Goal: Task Accomplishment & Management: Complete application form

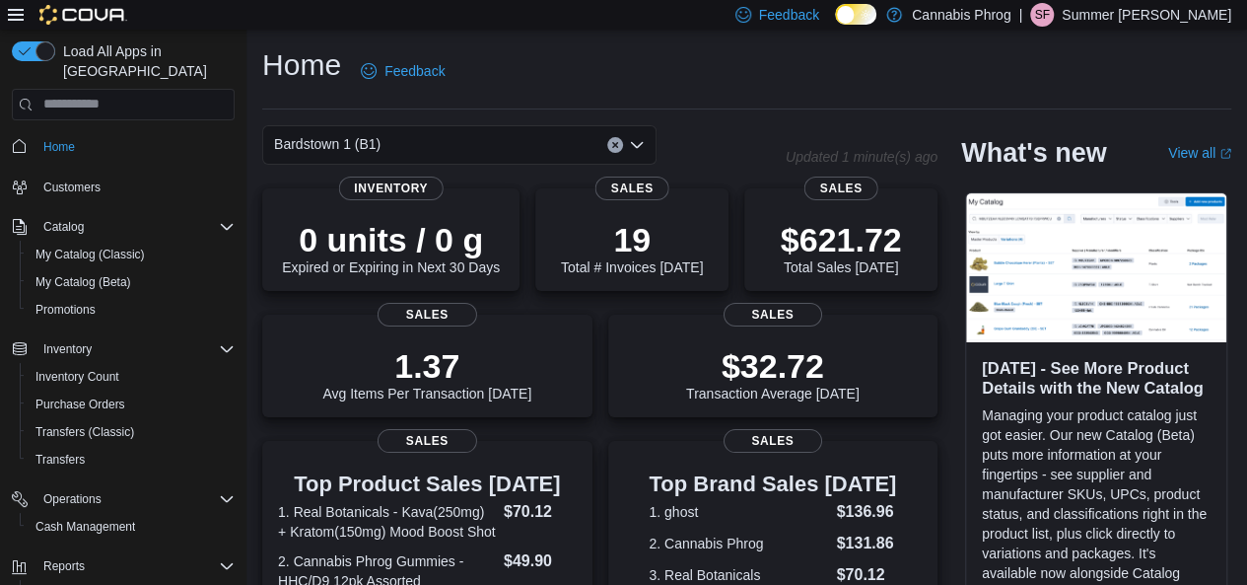
click at [639, 146] on icon "Open list of options" at bounding box center [637, 144] width 12 height 6
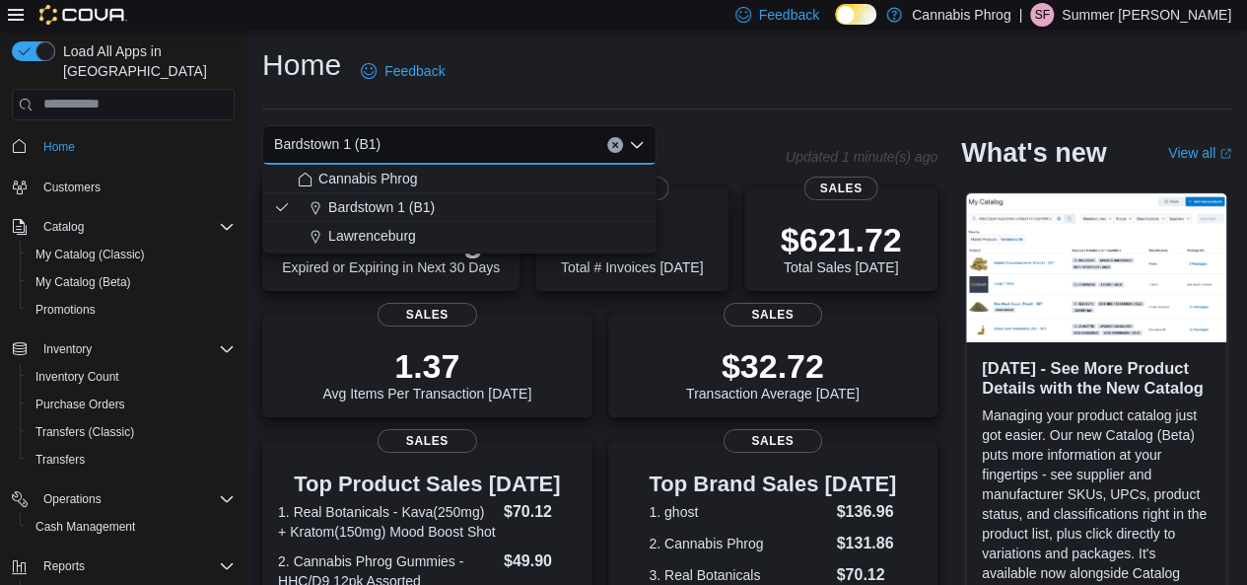
click at [349, 236] on span "Lawrenceburg" at bounding box center [372, 236] width 88 height 20
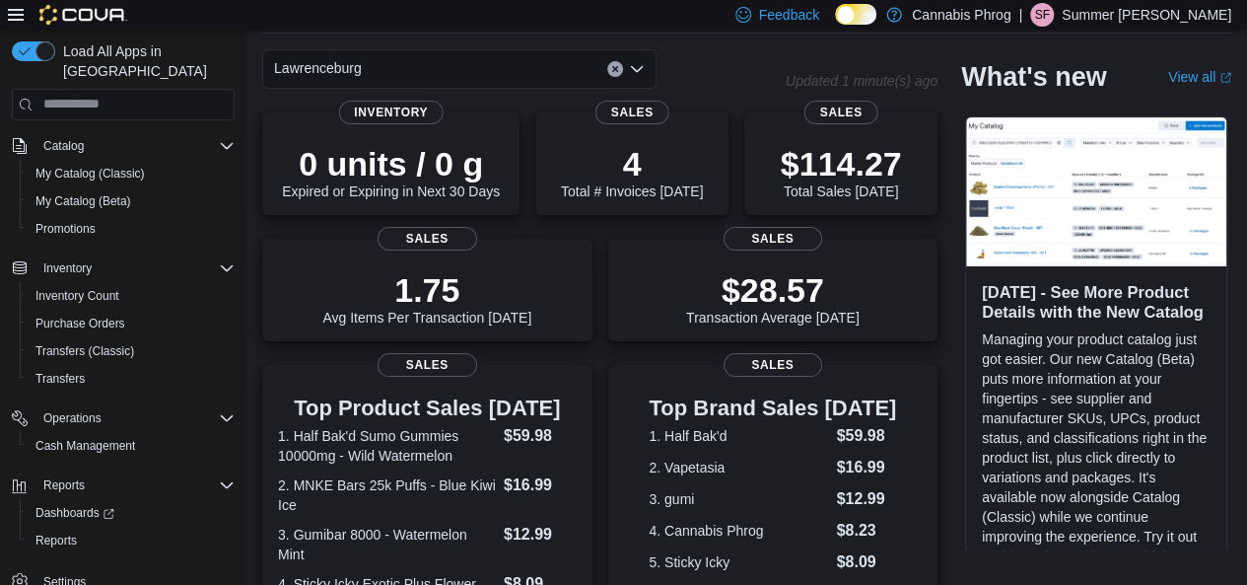
scroll to position [99, 0]
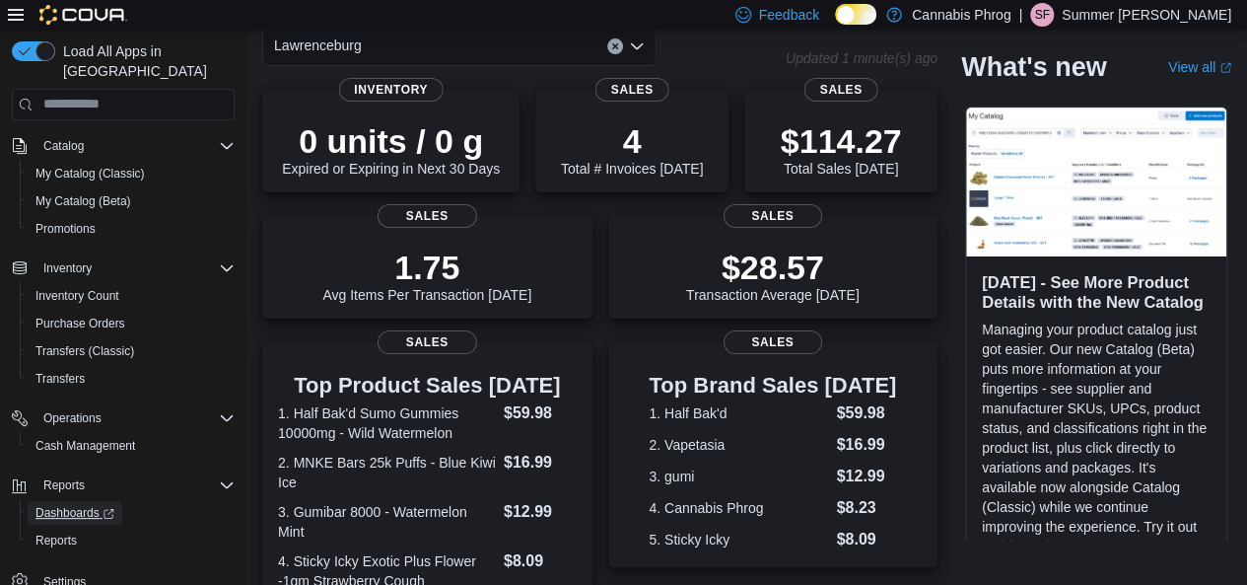
click at [83, 505] on span "Dashboards" at bounding box center [74, 513] width 79 height 16
click at [85, 343] on span "Transfers (Classic)" at bounding box center [84, 351] width 99 height 16
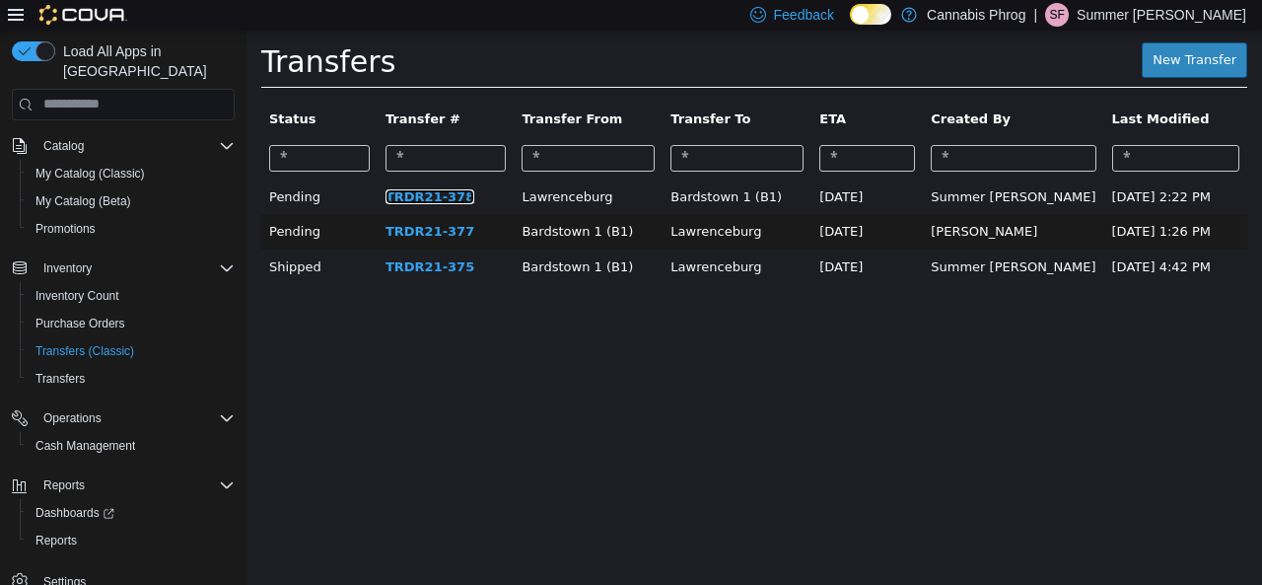
click at [412, 200] on link "TRDR21-378" at bounding box center [429, 195] width 89 height 15
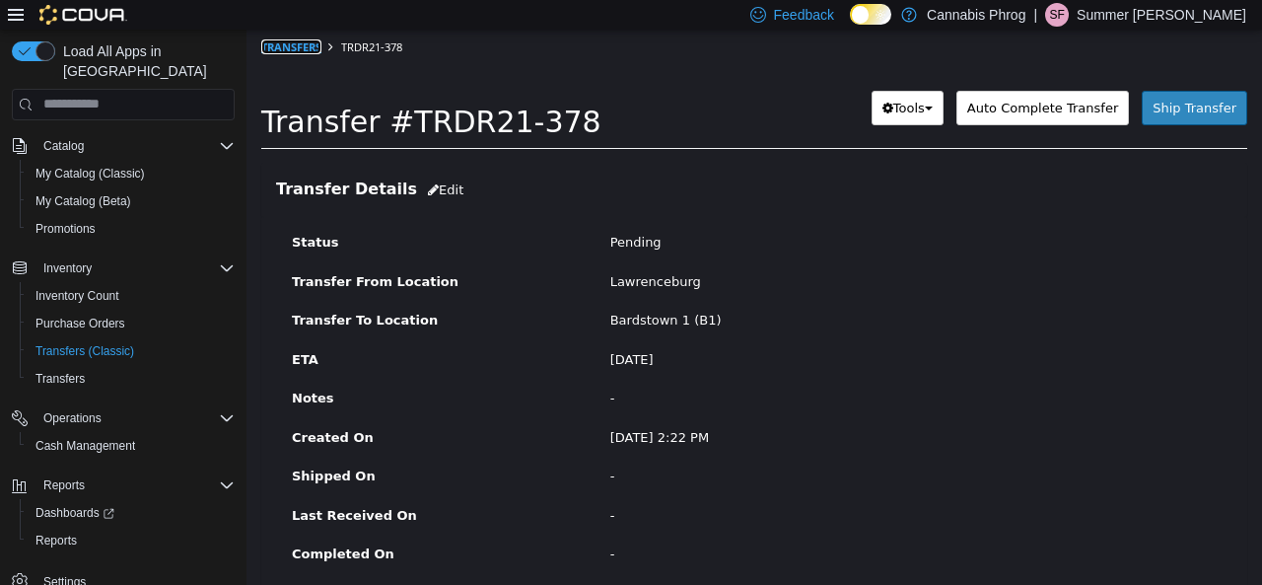
click at [295, 41] on link "Transfers" at bounding box center [291, 45] width 60 height 15
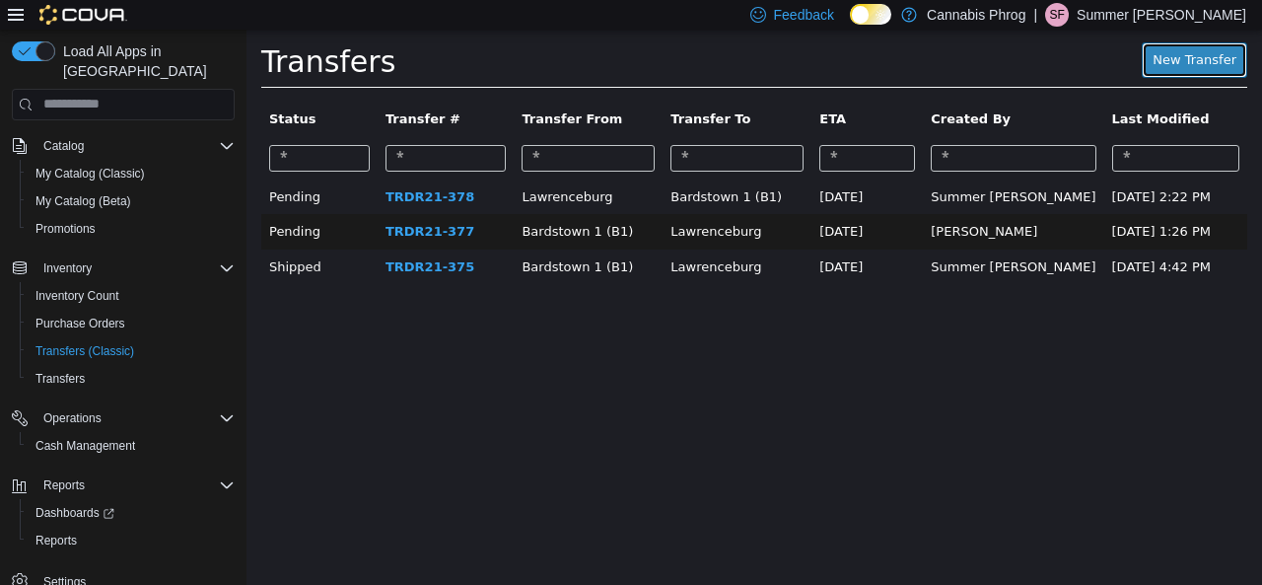
click at [1189, 55] on link "New Transfer" at bounding box center [1194, 58] width 105 height 35
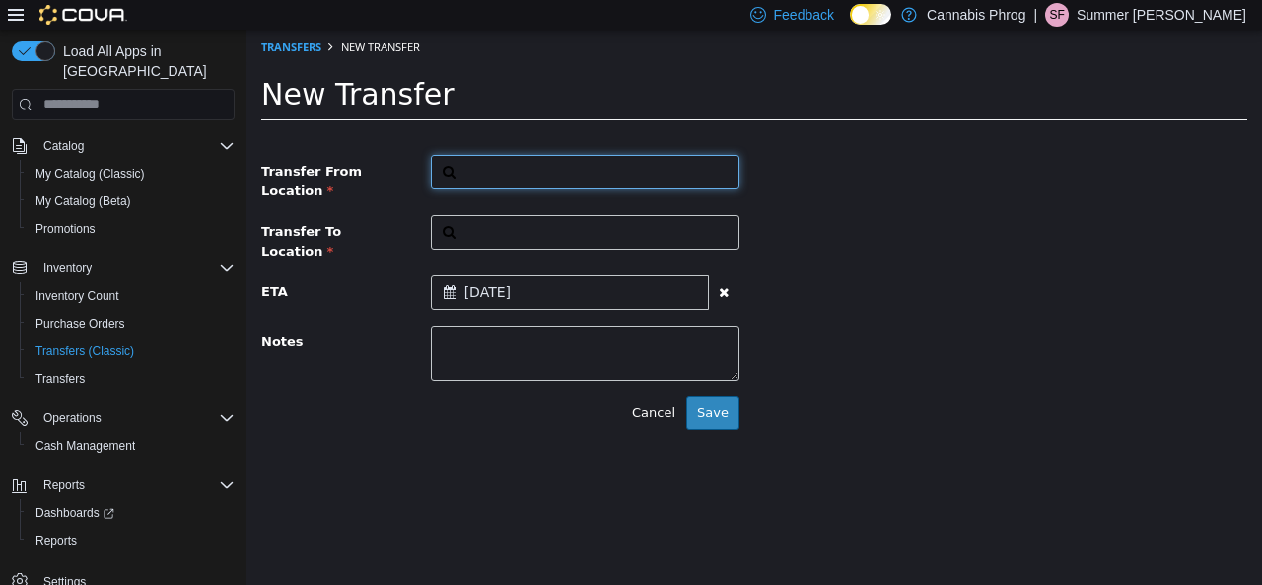
click at [467, 172] on button "button" at bounding box center [585, 171] width 309 height 35
type input "***"
click at [556, 239] on span "Lawrenceburg" at bounding box center [527, 233] width 91 height 15
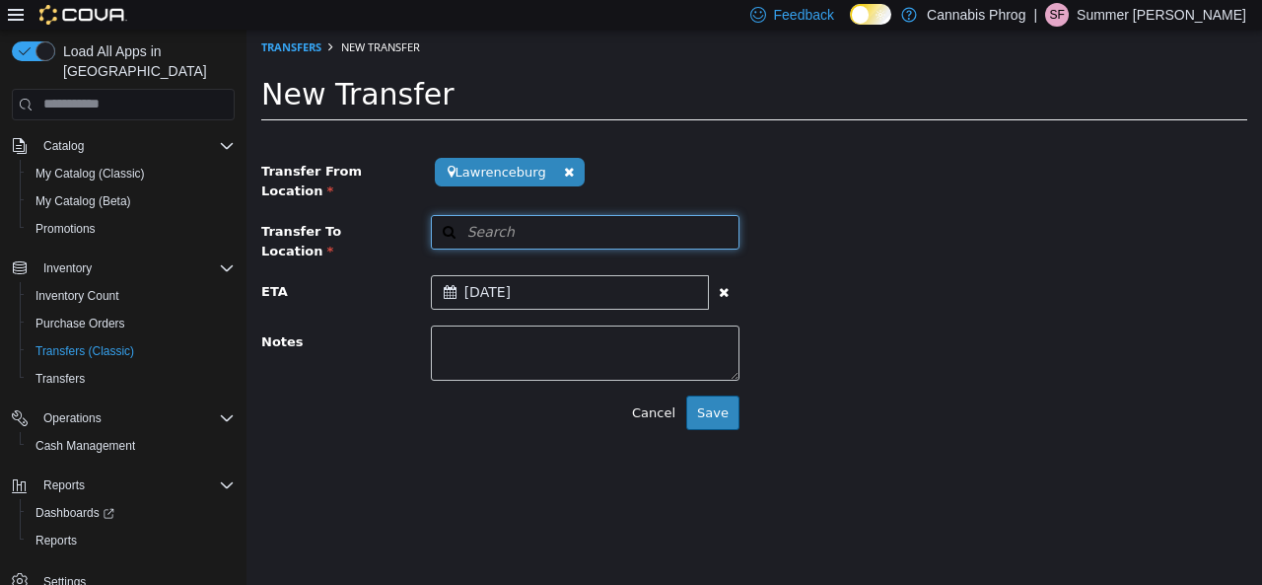
click at [562, 237] on button "Search" at bounding box center [585, 231] width 309 height 35
type input "***"
click at [519, 294] on span "Bardstown 1 (B1)" at bounding box center [537, 293] width 111 height 15
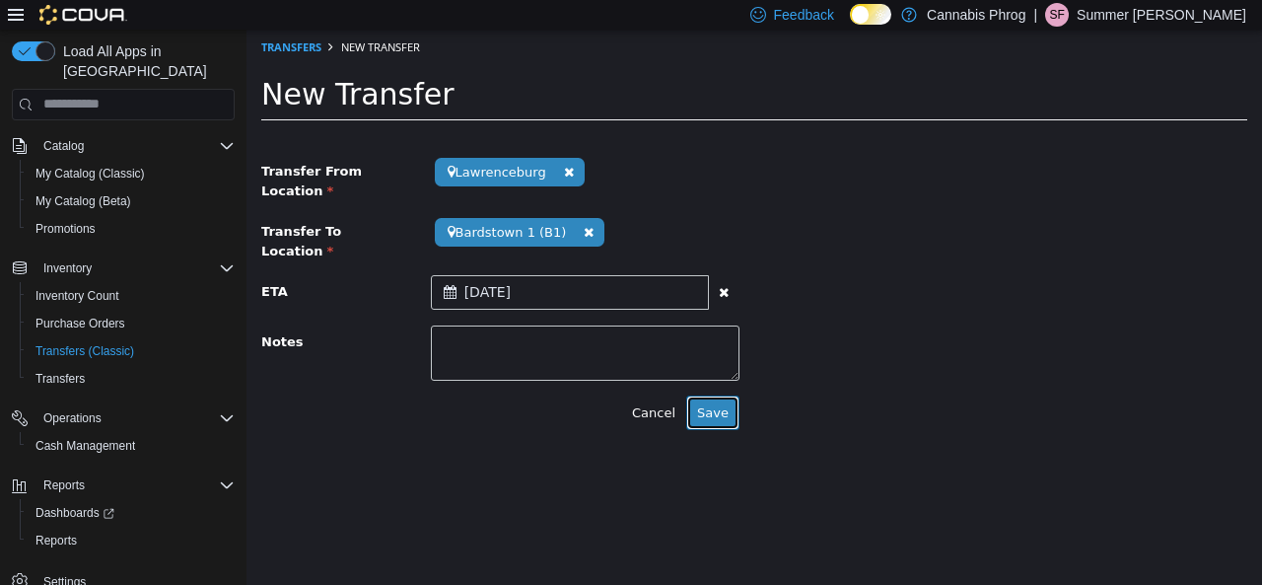
click at [714, 399] on button "Save" at bounding box center [712, 411] width 53 height 35
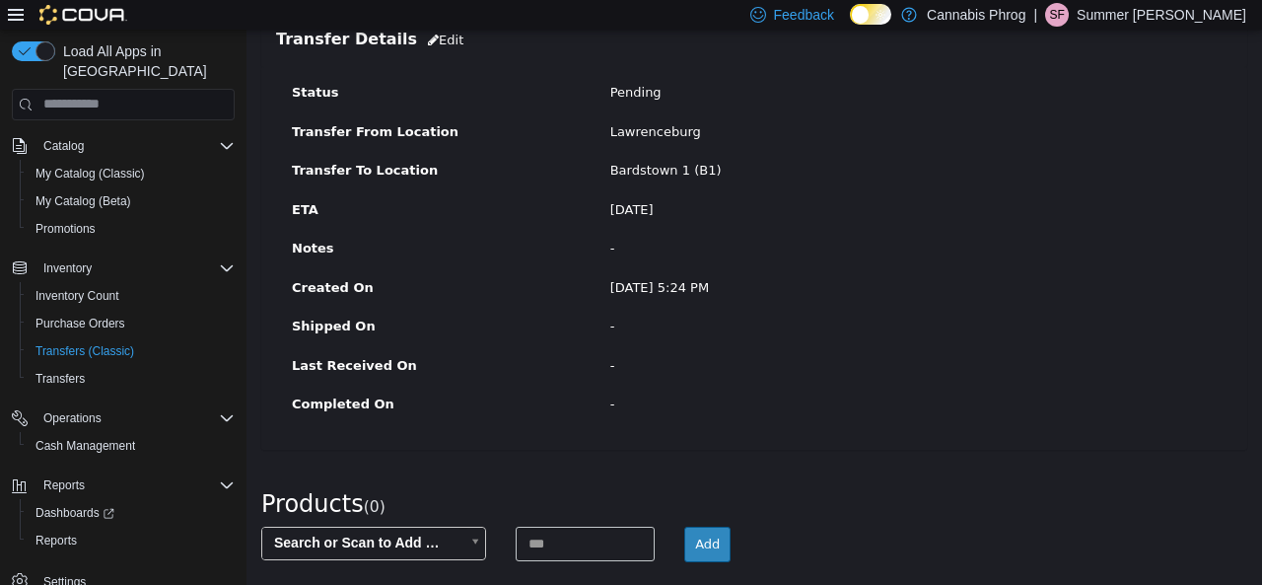
scroll to position [130, 0]
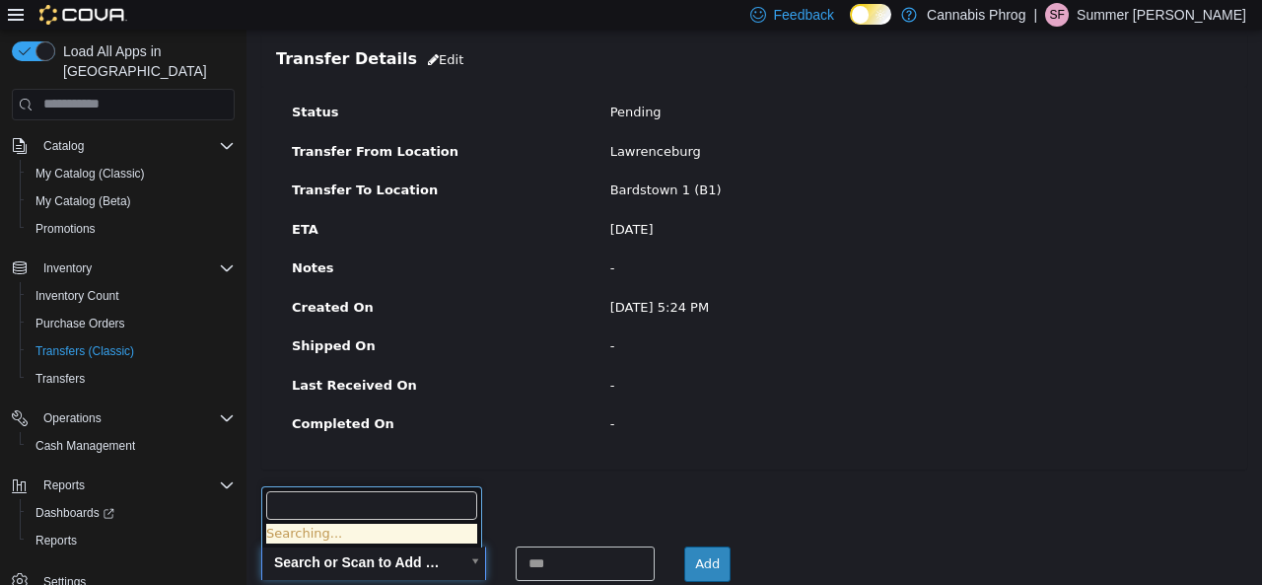
click at [396, 556] on body "× Save successful. Transfers TRDR21-379 Transfer #TRDR21-379 Preparing Download…" at bounding box center [754, 292] width 1016 height 788
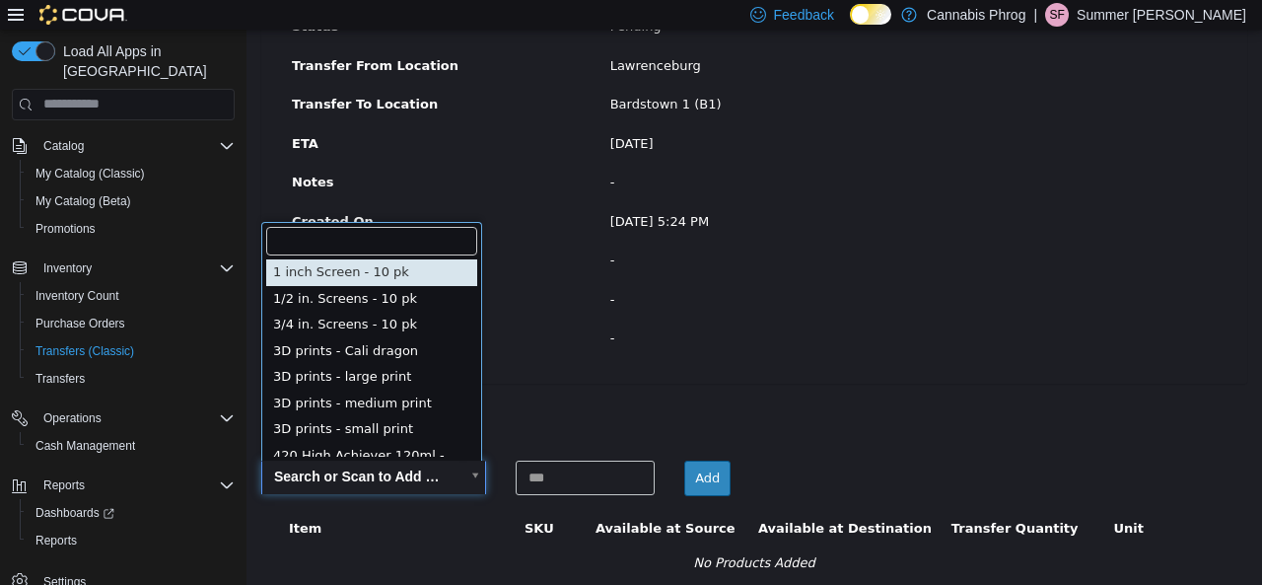
scroll to position [245, 0]
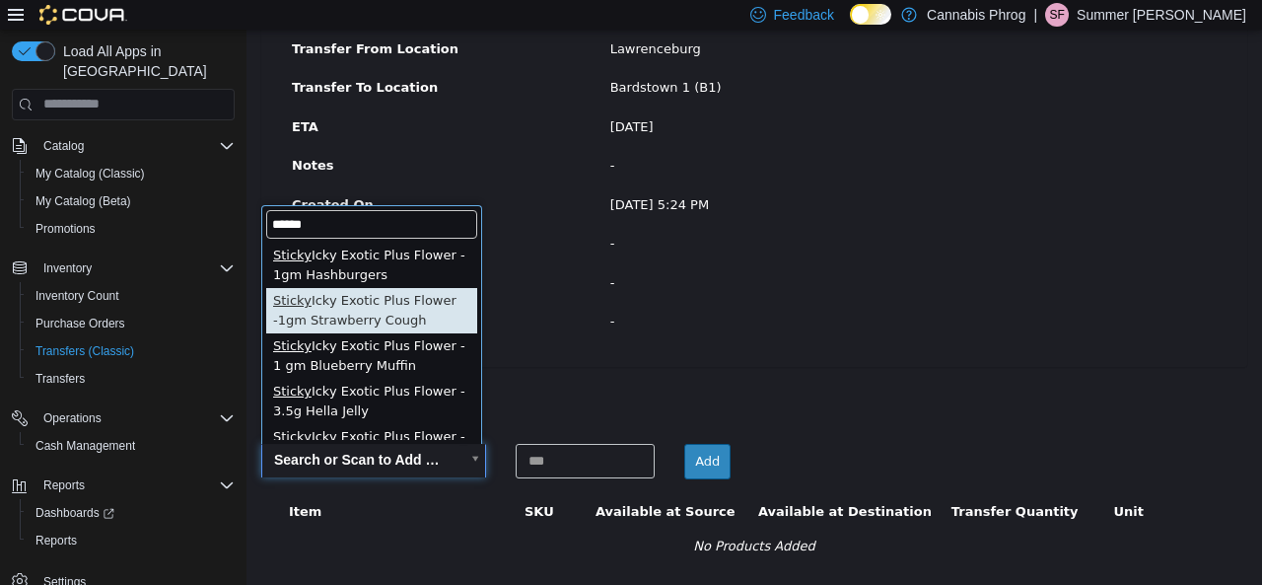
type input "******"
type input "**********"
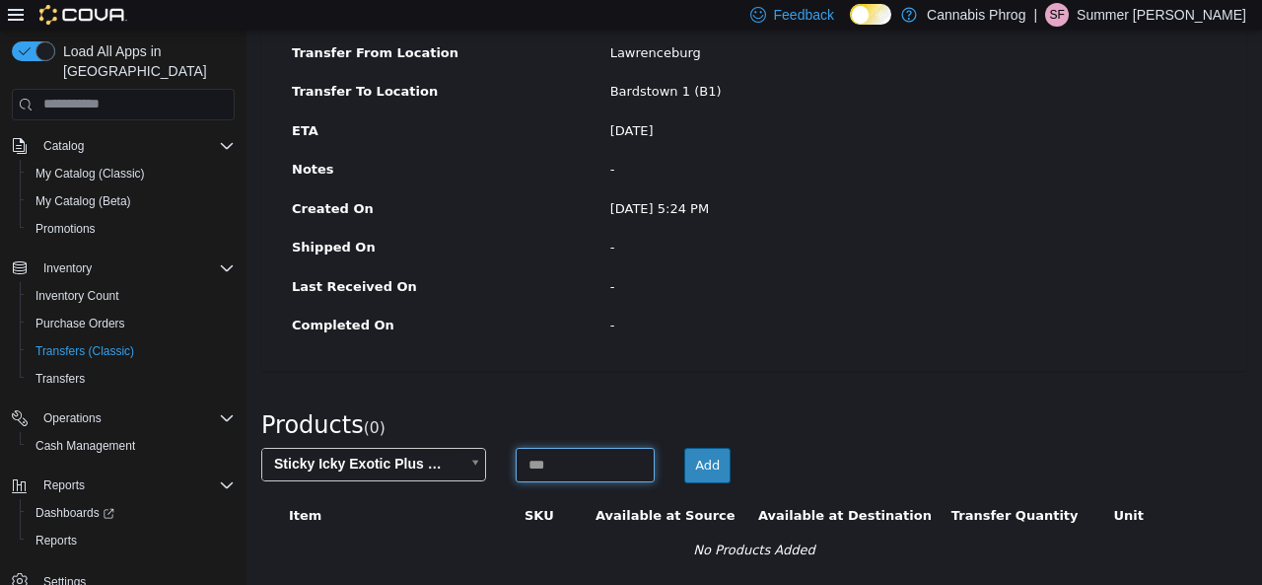
drag, startPoint x: 540, startPoint y: 463, endPoint x: 550, endPoint y: 460, distance: 10.3
click at [543, 462] on input at bounding box center [586, 464] width 140 height 35
type input "*"
click at [703, 469] on button "Add" at bounding box center [707, 464] width 46 height 35
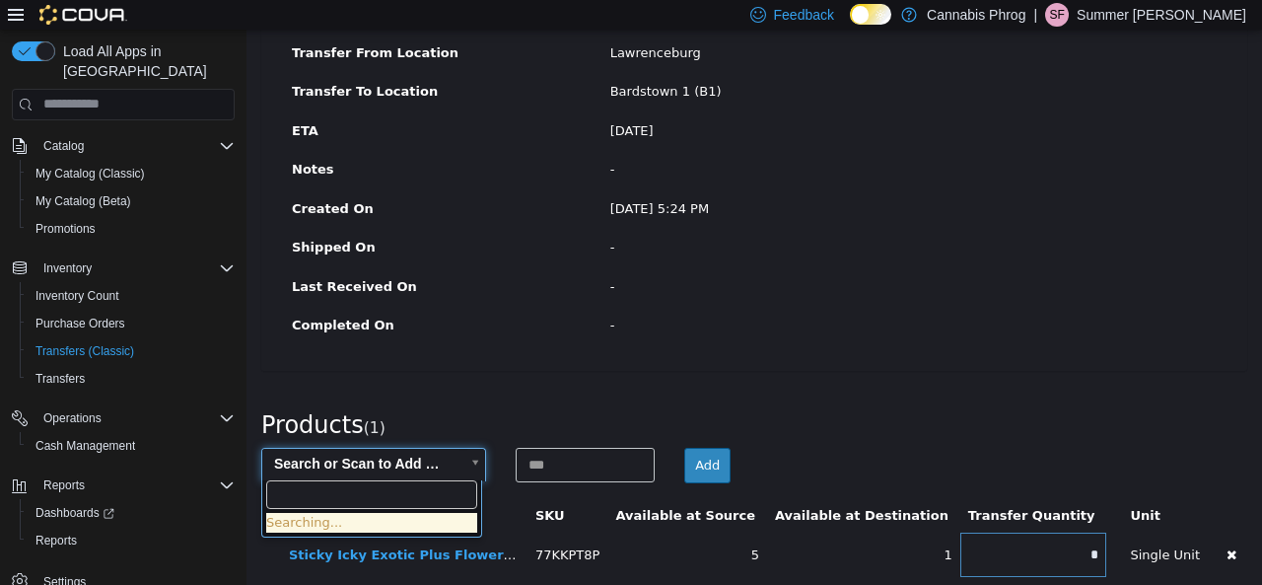
click at [372, 456] on body "× Save successful. Transfers TRDR21-379 Transfer #TRDR21-379 Preparing Download…" at bounding box center [754, 198] width 1016 height 797
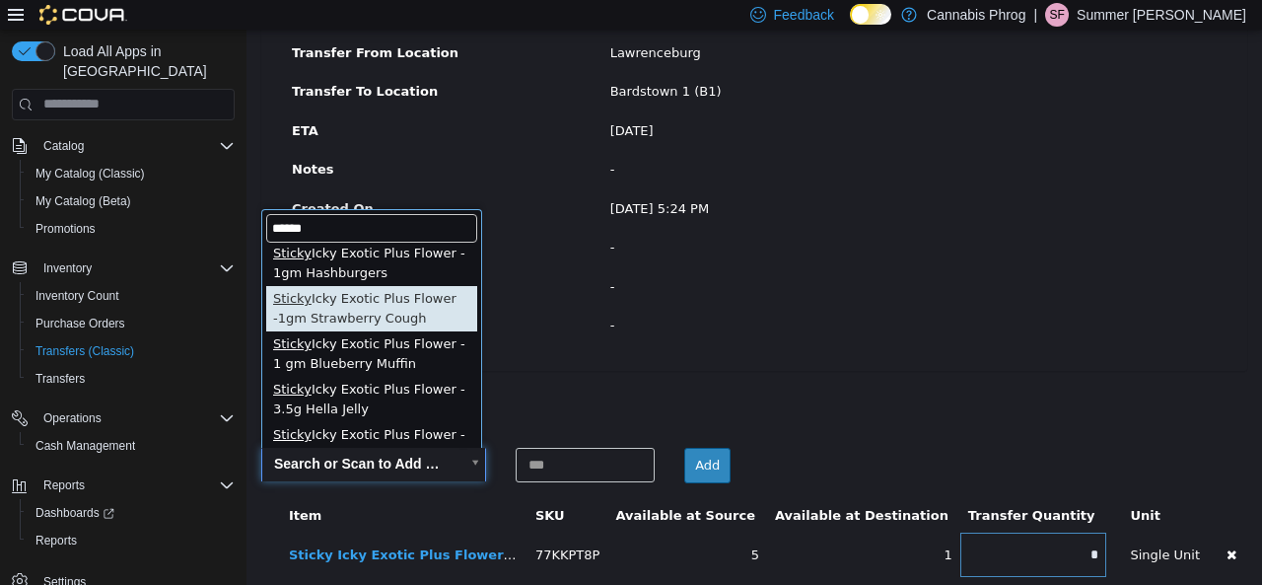
scroll to position [0, 0]
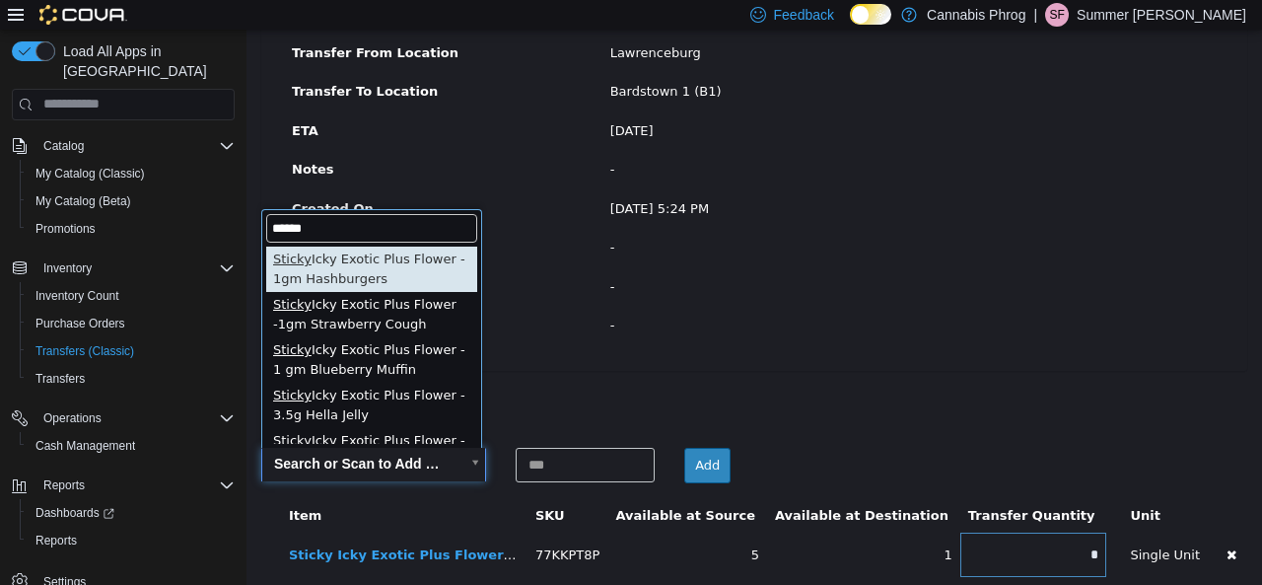
type input "******"
type input "**********"
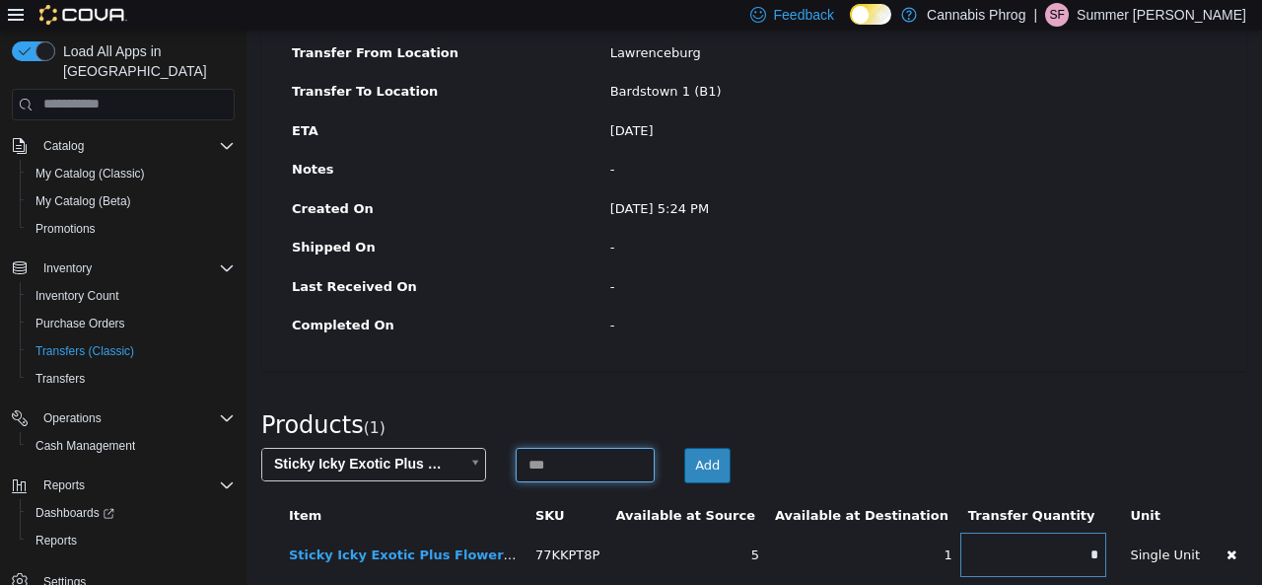
click at [562, 460] on input at bounding box center [586, 464] width 140 height 35
type input "*"
click at [714, 465] on button "Add" at bounding box center [707, 464] width 46 height 35
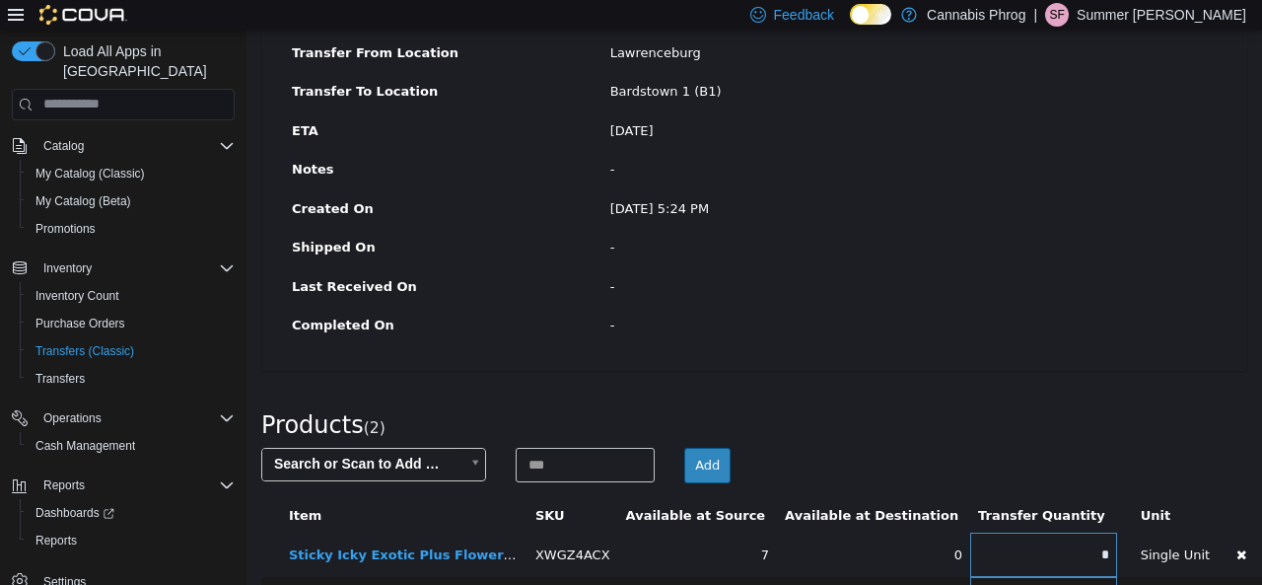
click at [415, 458] on body "× Save successful. Transfers TRDR21-379 Transfer #TRDR21-379 Preparing Download…" at bounding box center [754, 220] width 1016 height 841
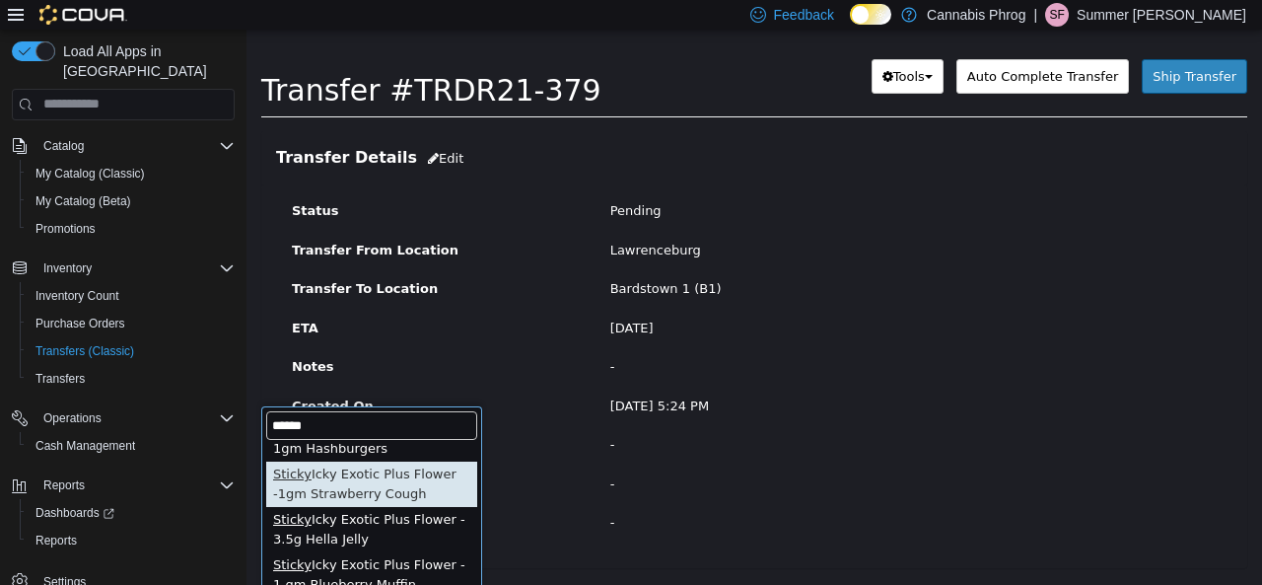
scroll to position [75, 0]
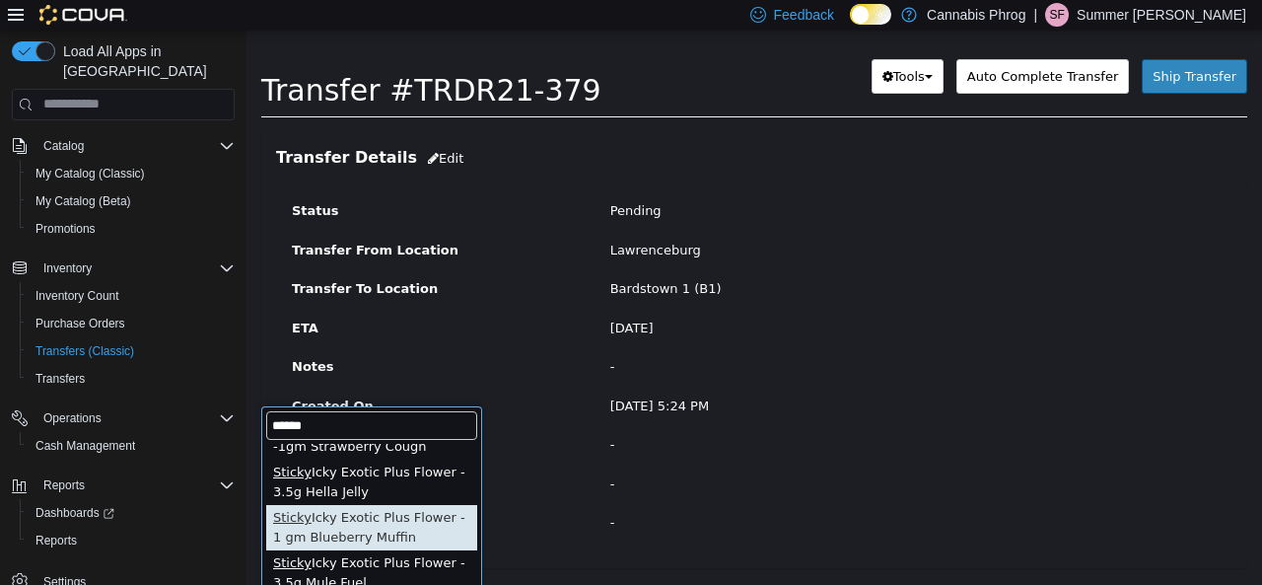
type input "******"
type input "**********"
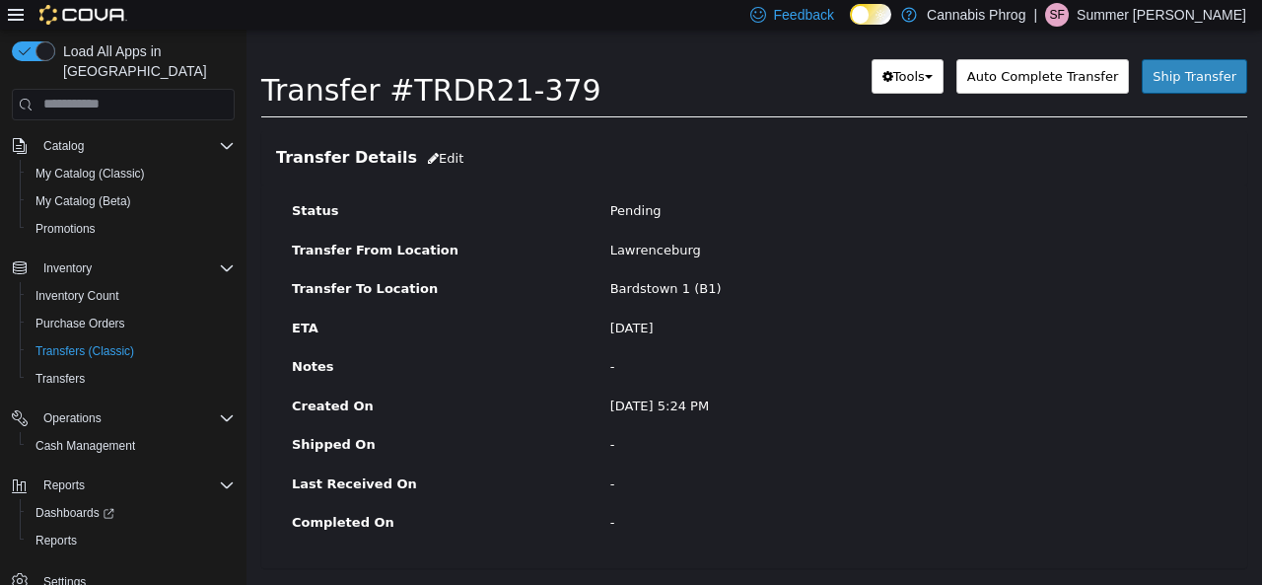
scroll to position [282, 0]
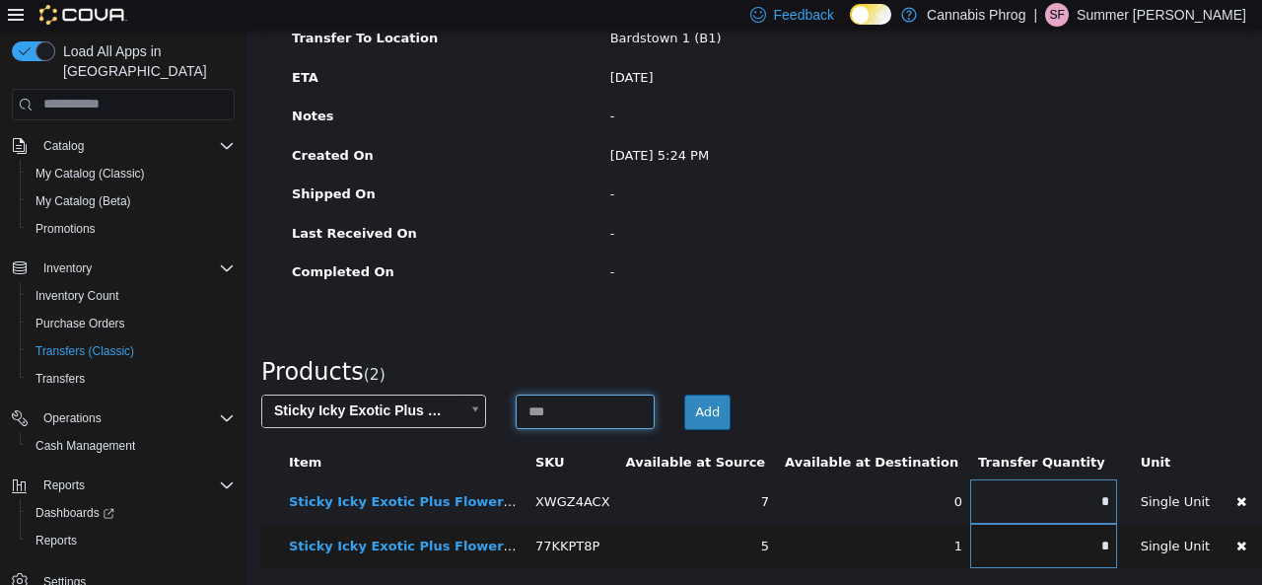
click at [590, 407] on input at bounding box center [586, 410] width 140 height 35
type input "*"
click at [689, 415] on button "Add" at bounding box center [707, 410] width 46 height 35
click at [403, 406] on body "× Save successful. Transfers TRDR21-379 Transfer #TRDR21-379 Preparing Download…" at bounding box center [754, 189] width 1016 height 885
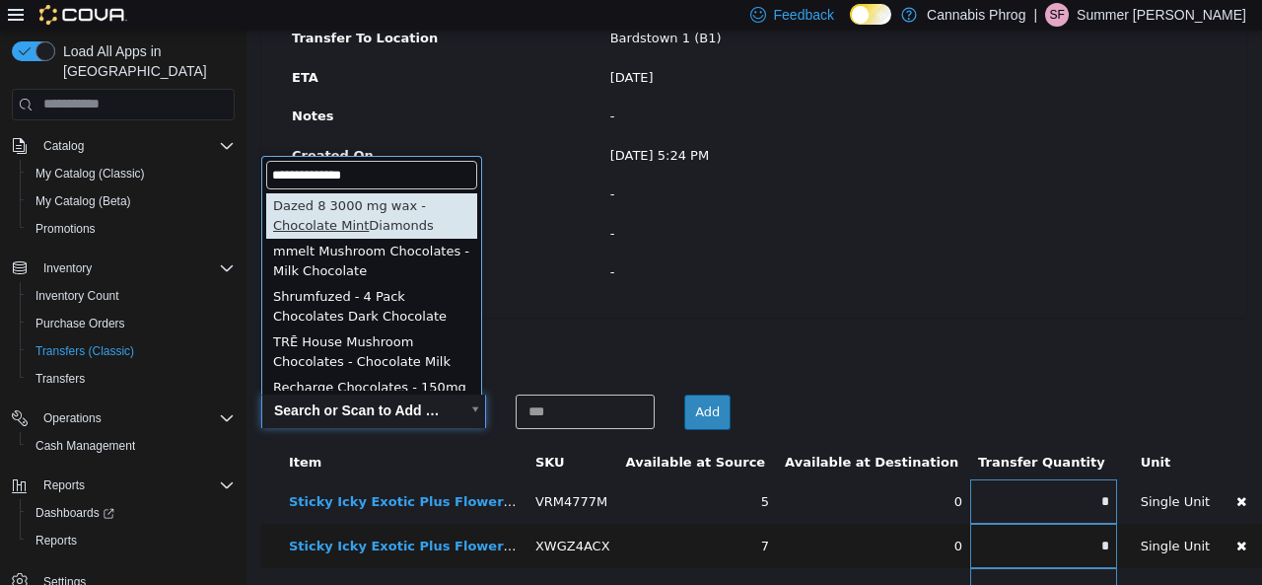
scroll to position [22, 0]
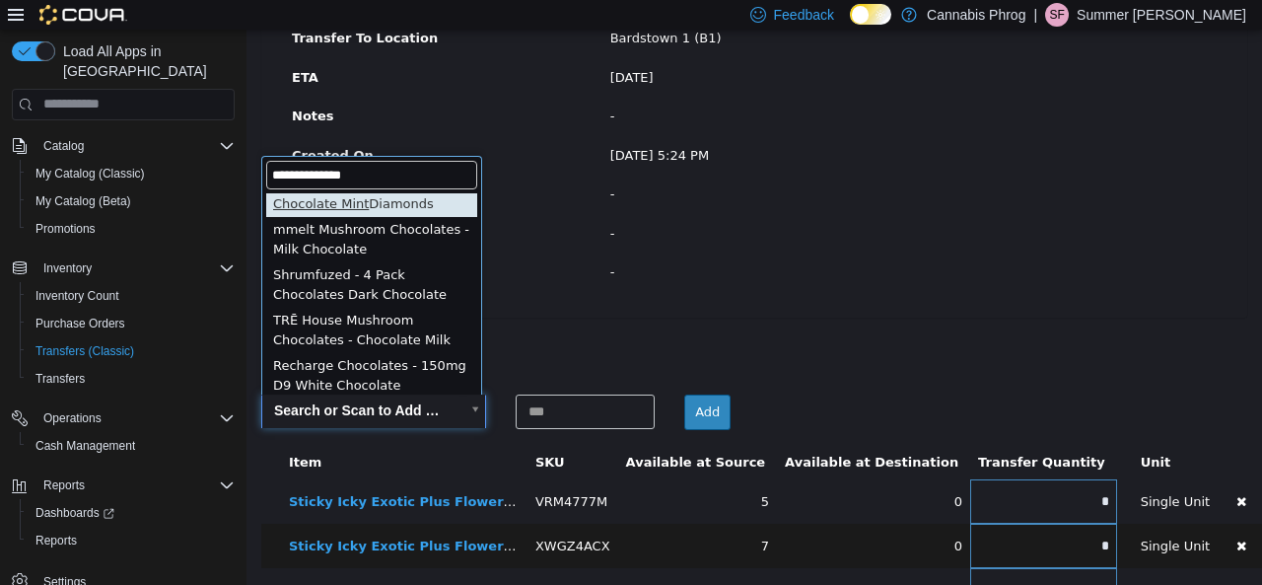
type input "**********"
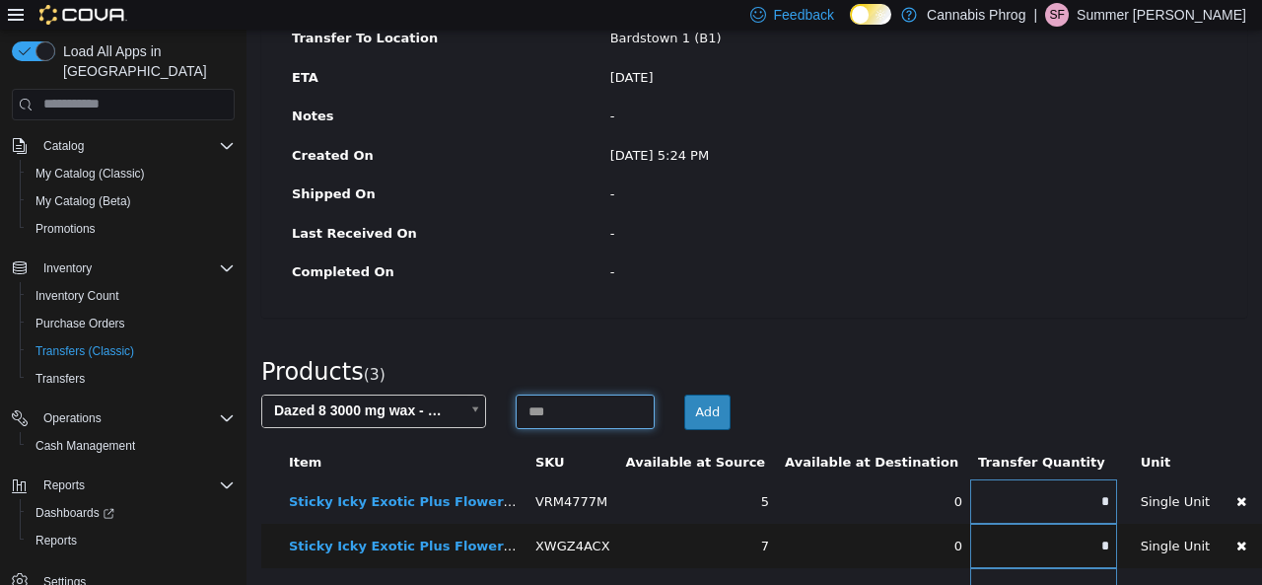
click at [553, 419] on input at bounding box center [586, 410] width 140 height 35
type input "*"
click at [701, 399] on button "Add" at bounding box center [707, 410] width 46 height 35
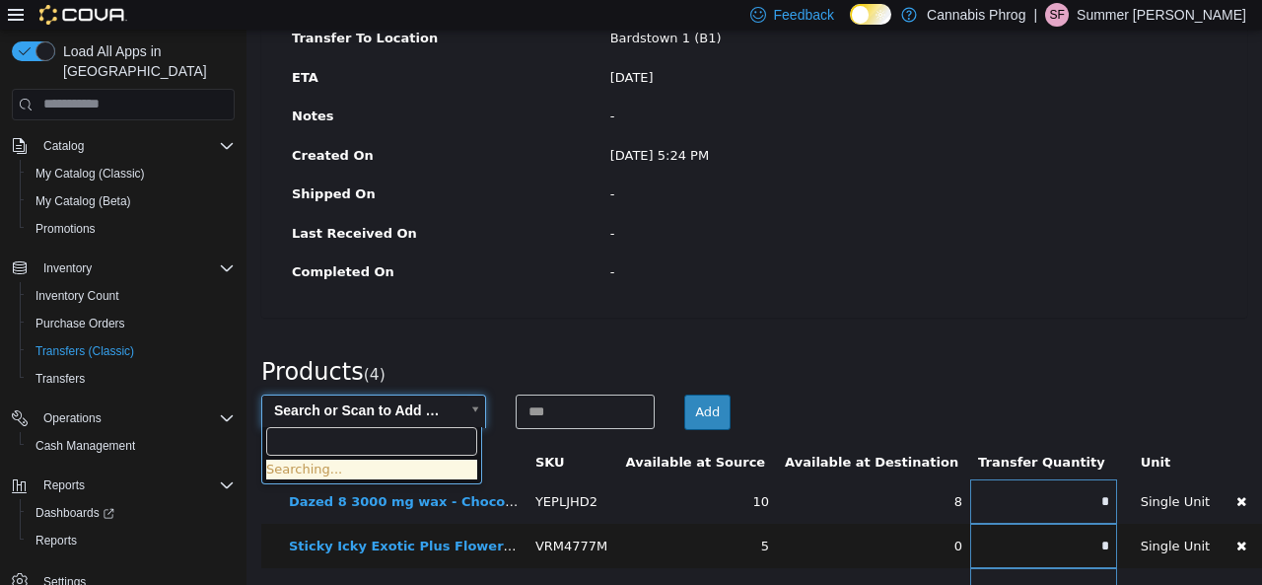
click at [387, 403] on body "× Save successful. Transfers TRDR21-379 Transfer #TRDR21-379 Preparing Download…" at bounding box center [754, 212] width 1016 height 930
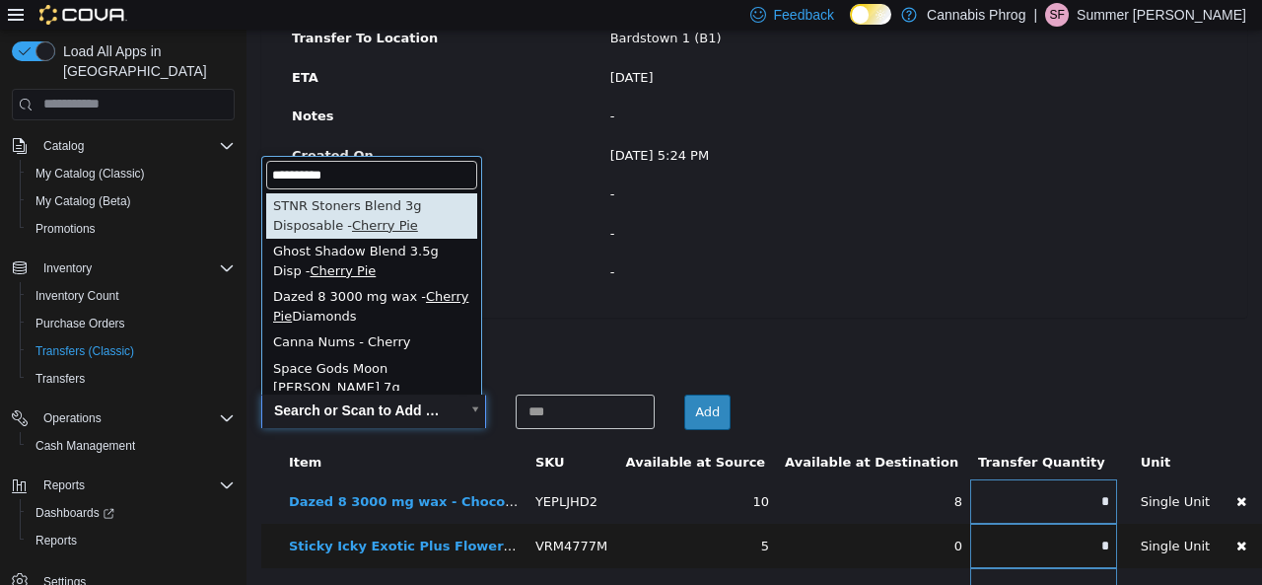
scroll to position [2, 0]
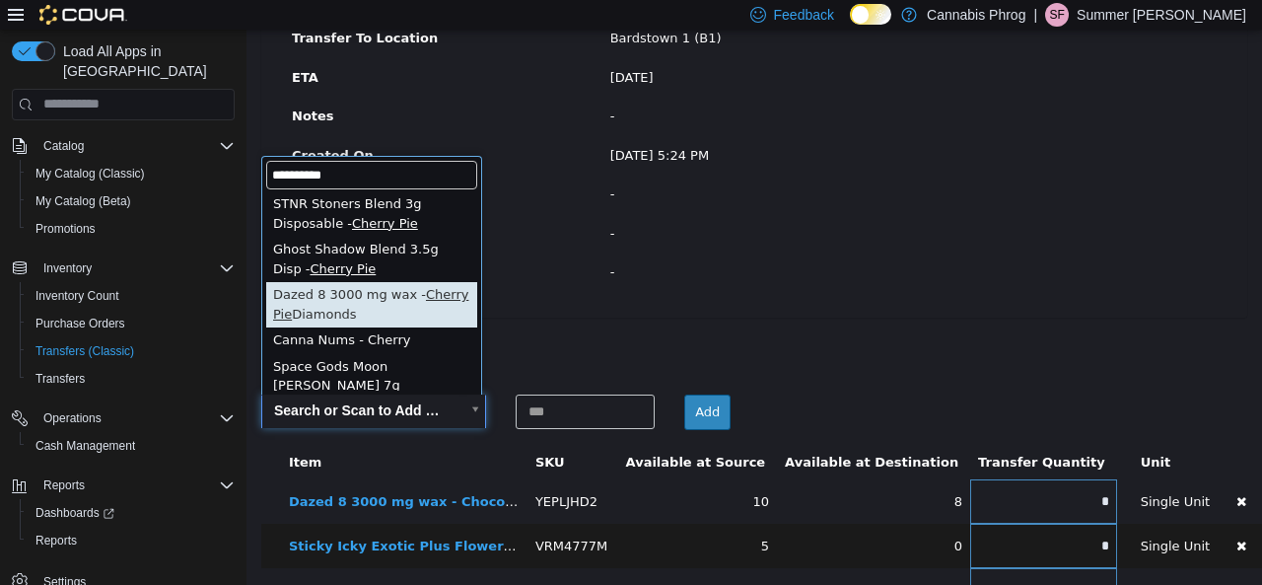
type input "**********"
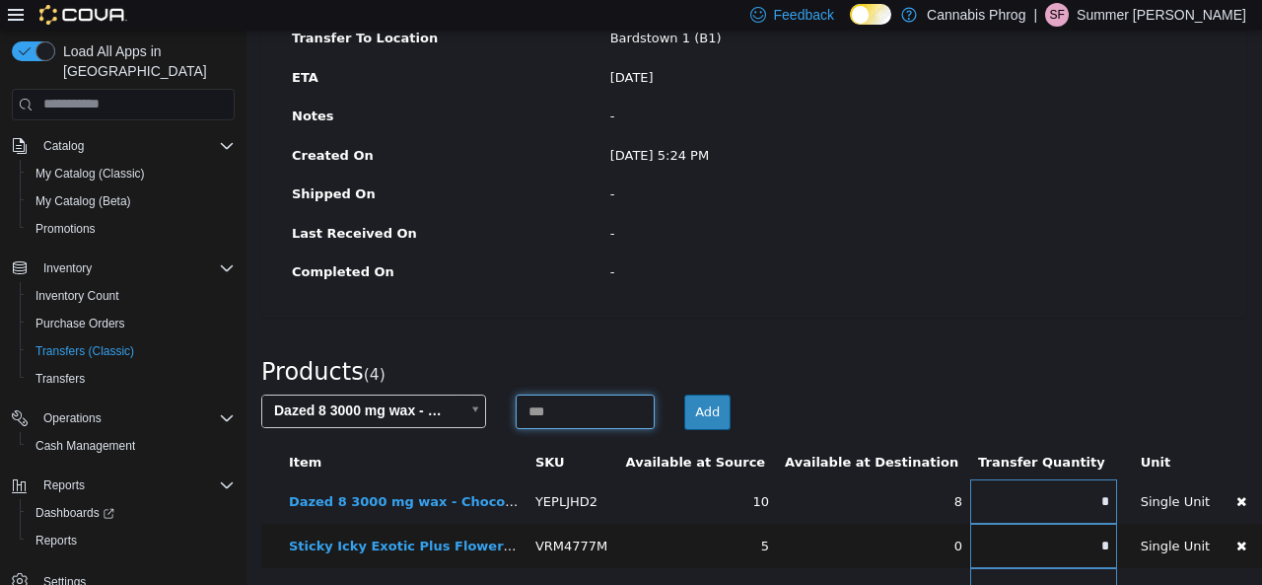
click at [552, 403] on input at bounding box center [586, 410] width 140 height 35
type input "*"
click at [694, 413] on button "Add" at bounding box center [707, 410] width 46 height 35
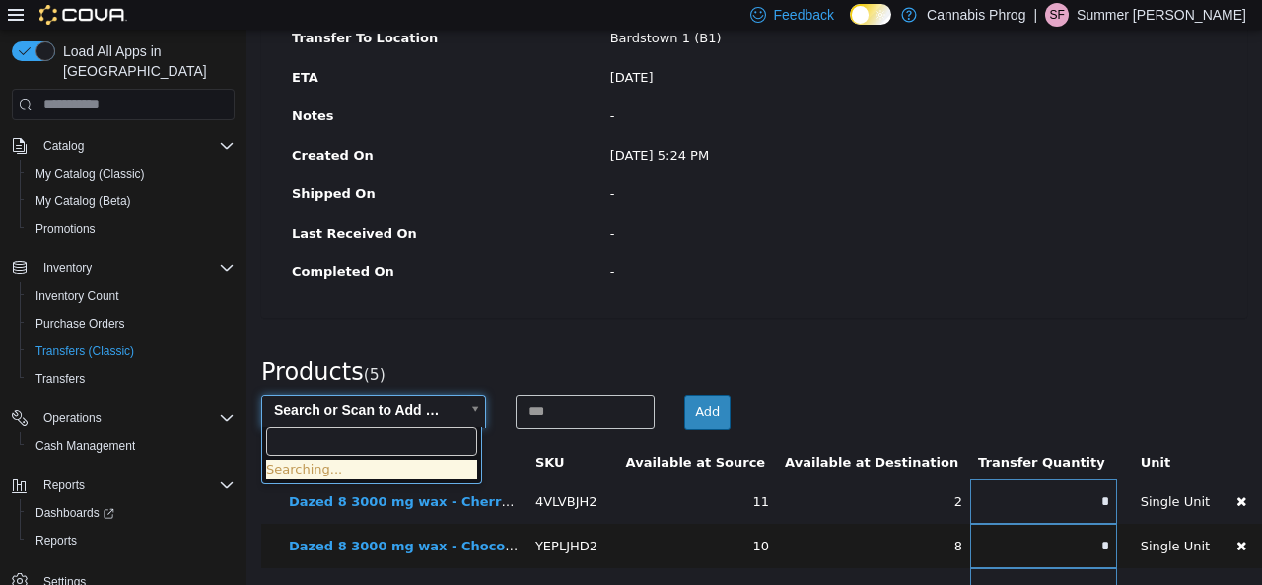
click at [383, 408] on body "× Save successful. Transfers TRDR21-379 Transfer #TRDR21-379 Preparing Download…" at bounding box center [754, 234] width 1016 height 974
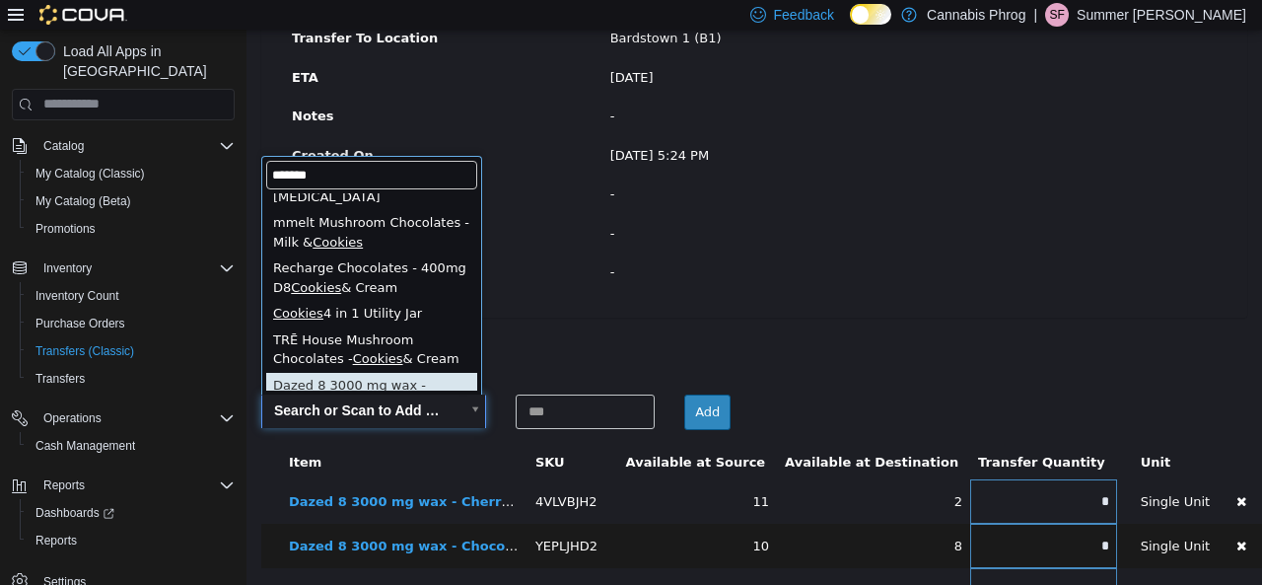
scroll to position [127, 0]
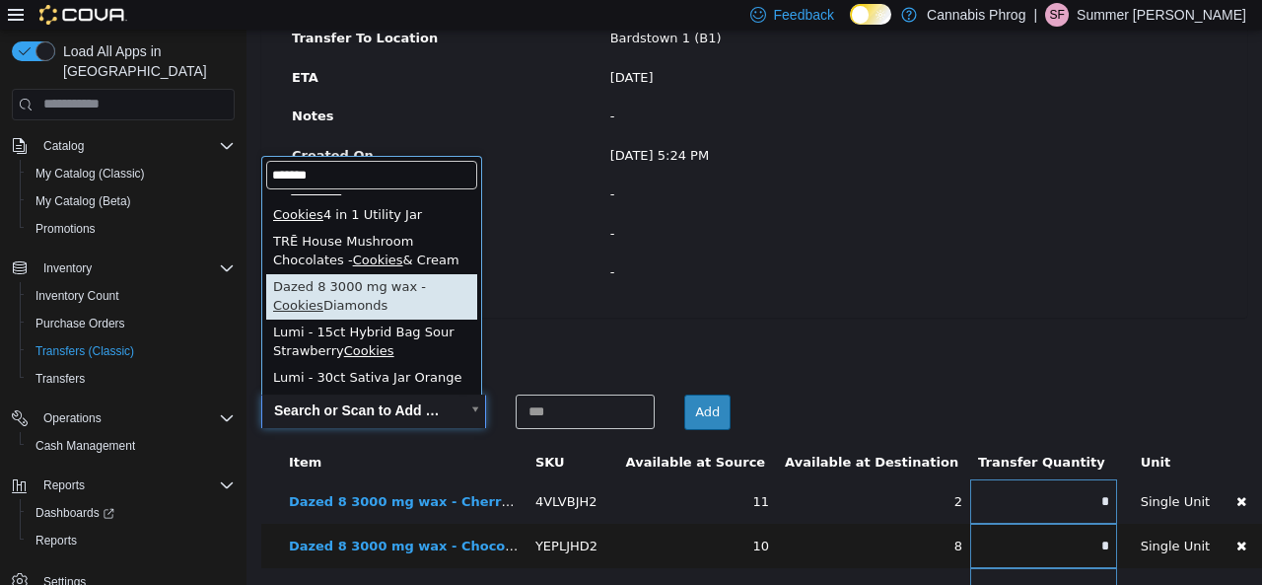
type input "*******"
type input "**********"
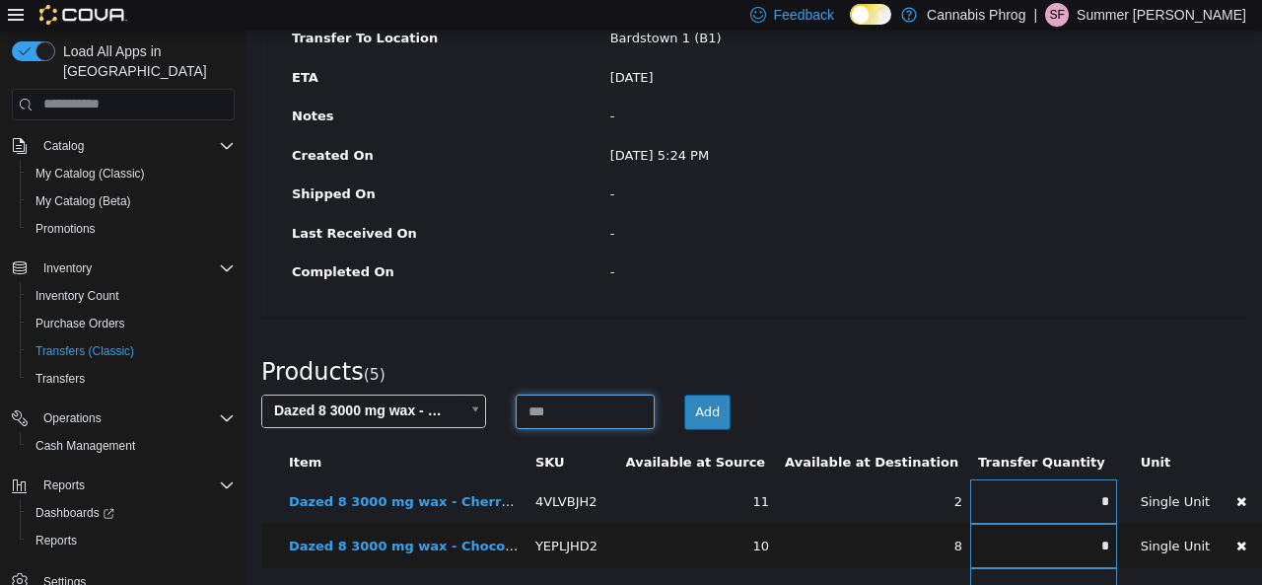
click at [561, 420] on input at bounding box center [586, 410] width 140 height 35
type input "*"
click at [704, 413] on button "Add" at bounding box center [707, 410] width 46 height 35
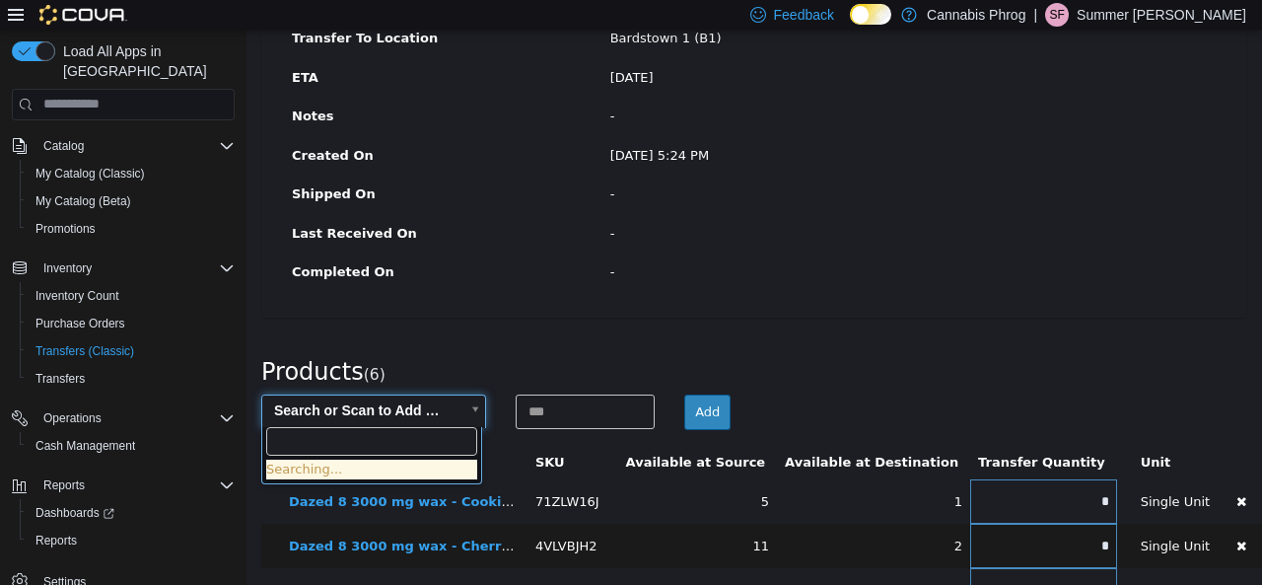
click at [402, 405] on body "× Save successful. Transfers TRDR21-379 Transfer #TRDR21-379 Preparing Download…" at bounding box center [754, 256] width 1016 height 1018
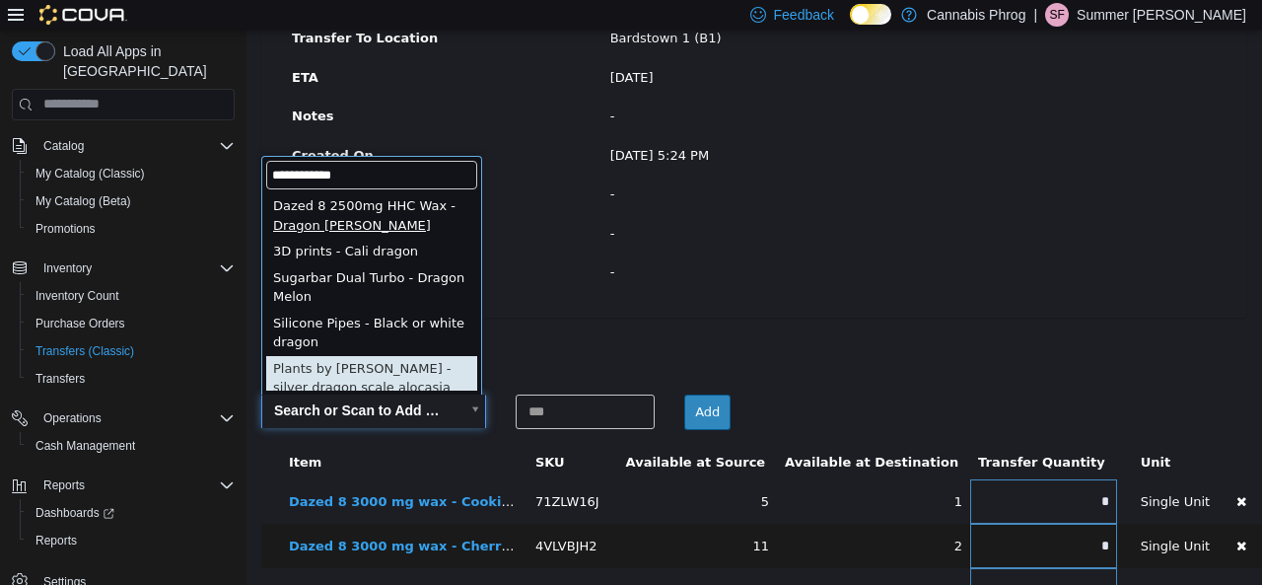
scroll to position [2, 0]
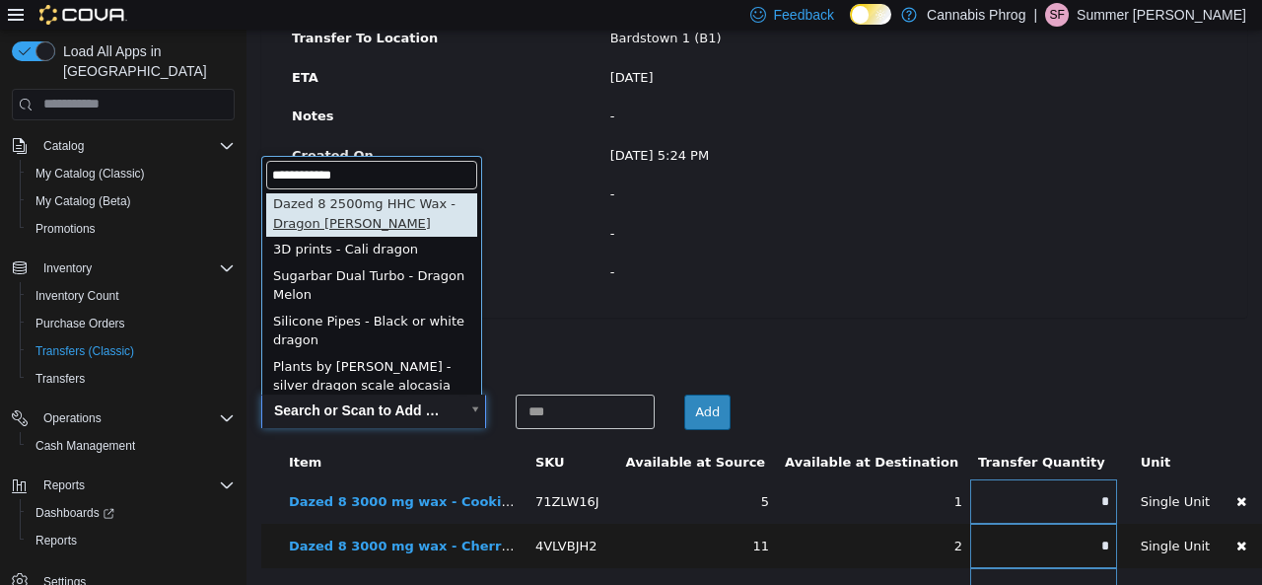
type input "**********"
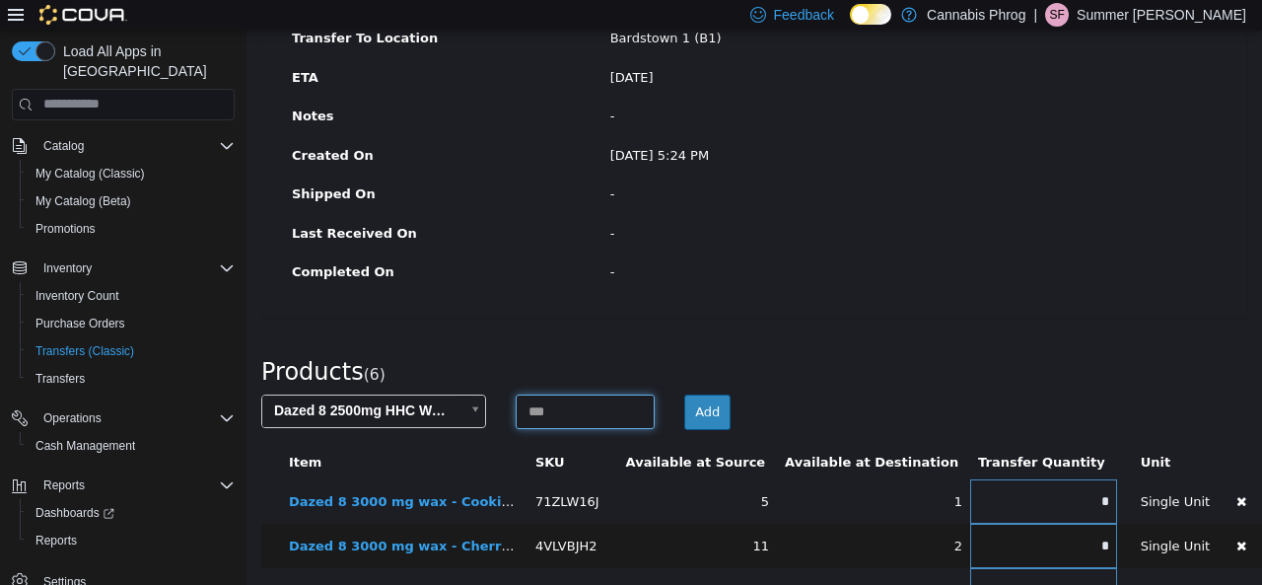
click at [562, 413] on input at bounding box center [586, 410] width 140 height 35
type input "*"
click at [710, 411] on button "Add" at bounding box center [707, 410] width 46 height 35
click at [335, 407] on body "× Save successful. Transfers TRDR21-379 Transfer #TRDR21-379 Preparing Download…" at bounding box center [754, 278] width 1016 height 1063
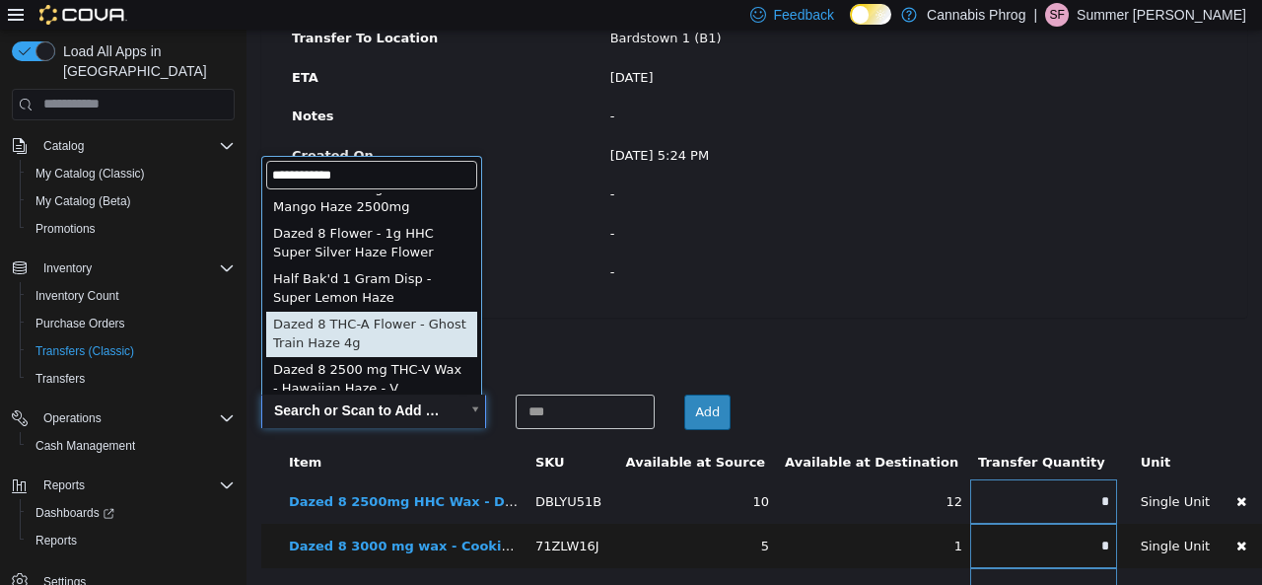
scroll to position [650, 0]
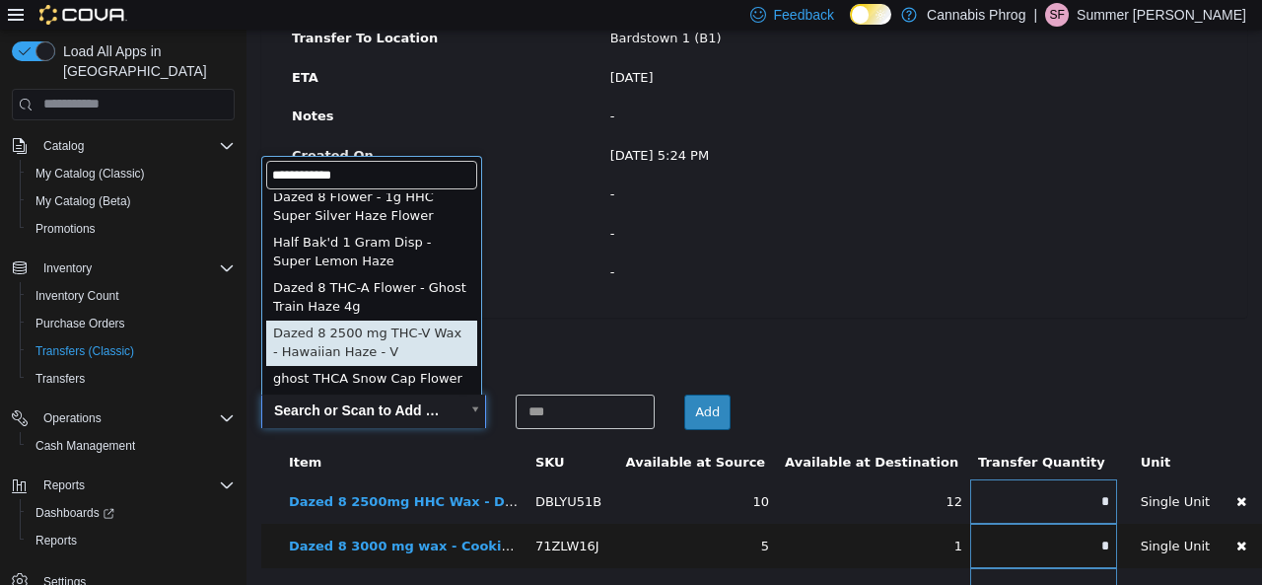
type input "**********"
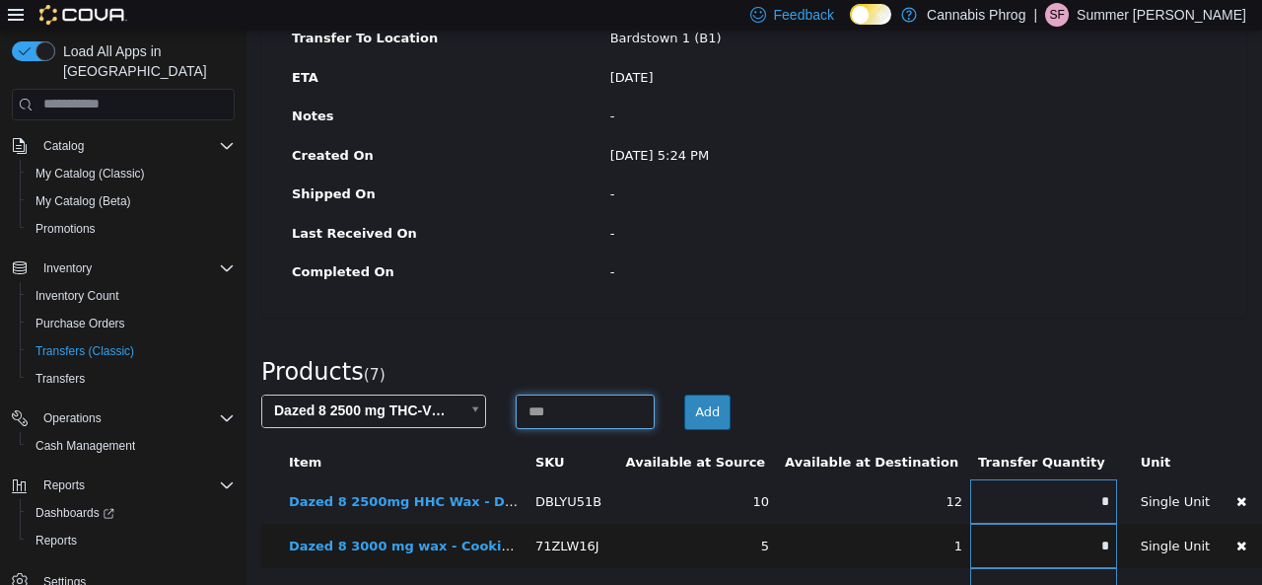
click at [599, 416] on input at bounding box center [586, 410] width 140 height 35
type input "*"
click at [695, 415] on button "Add" at bounding box center [707, 410] width 46 height 35
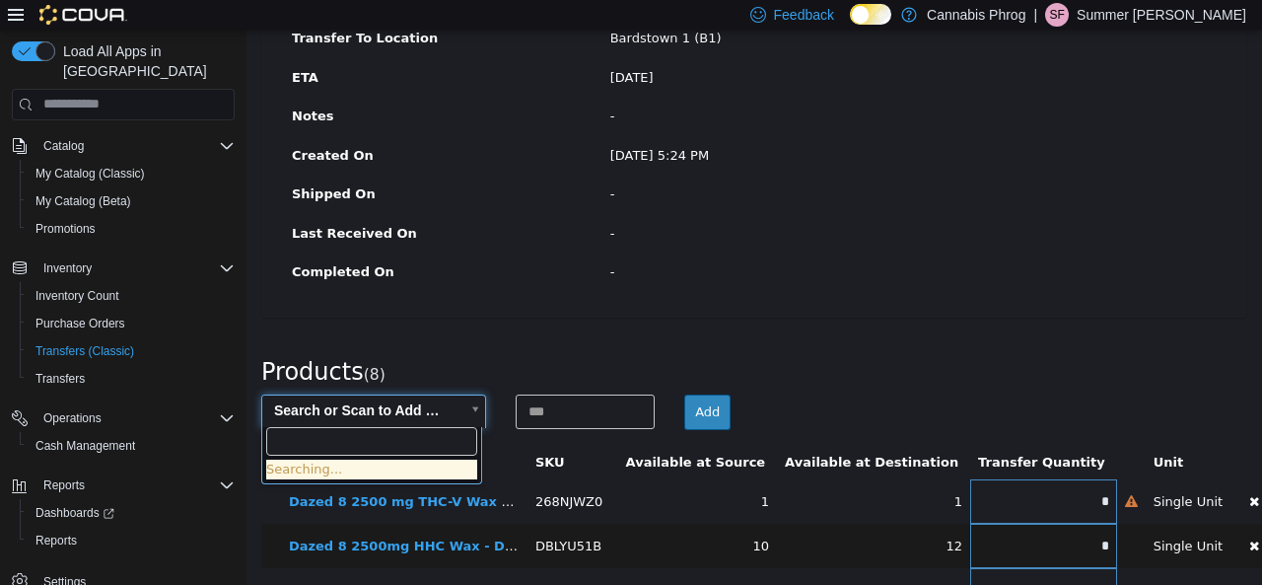
click at [427, 413] on body "× Save successful. Transfers TRDR21-379 Transfer #TRDR21-379 Preparing Download…" at bounding box center [754, 300] width 1016 height 1107
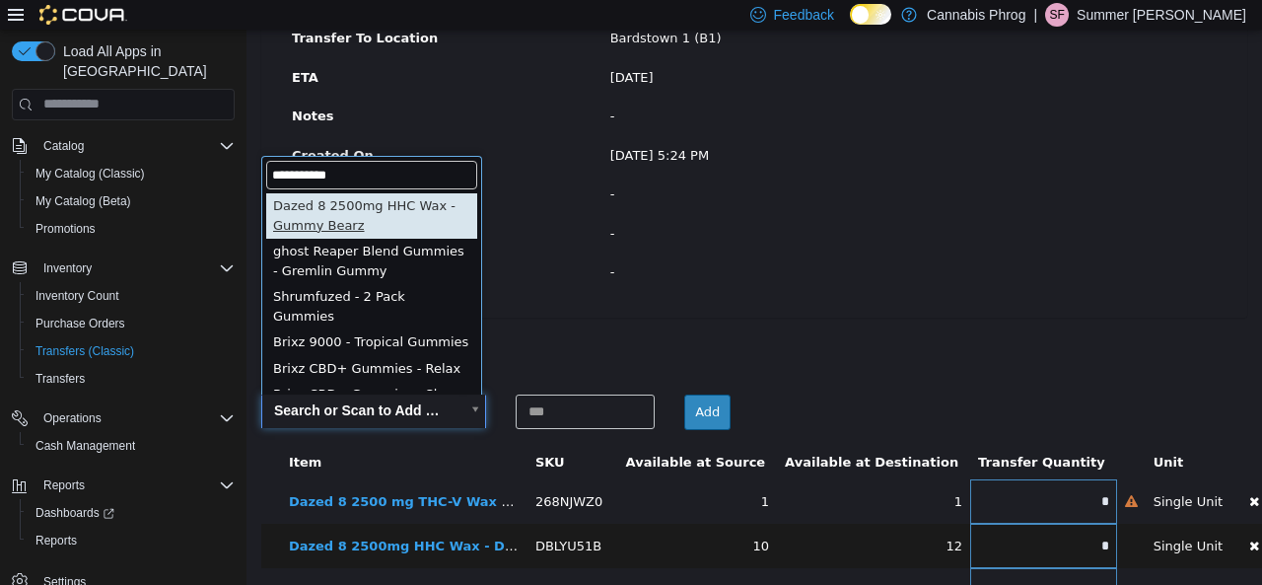
type input "**********"
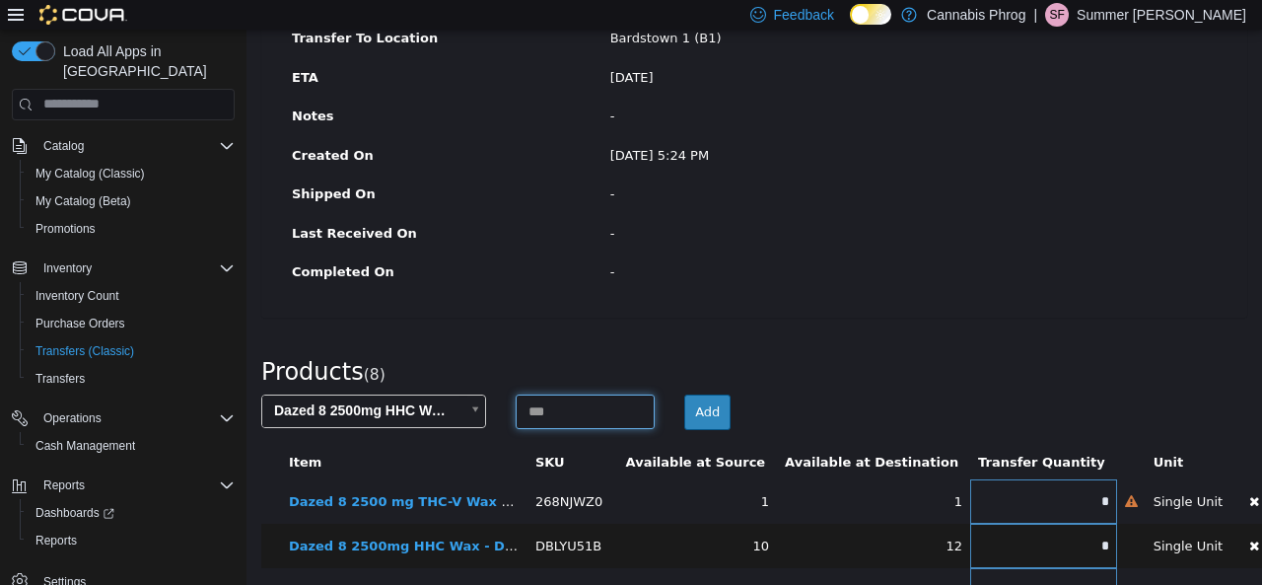
click at [577, 416] on input at bounding box center [586, 410] width 140 height 35
type input "*"
click at [687, 407] on button "Add" at bounding box center [707, 410] width 46 height 35
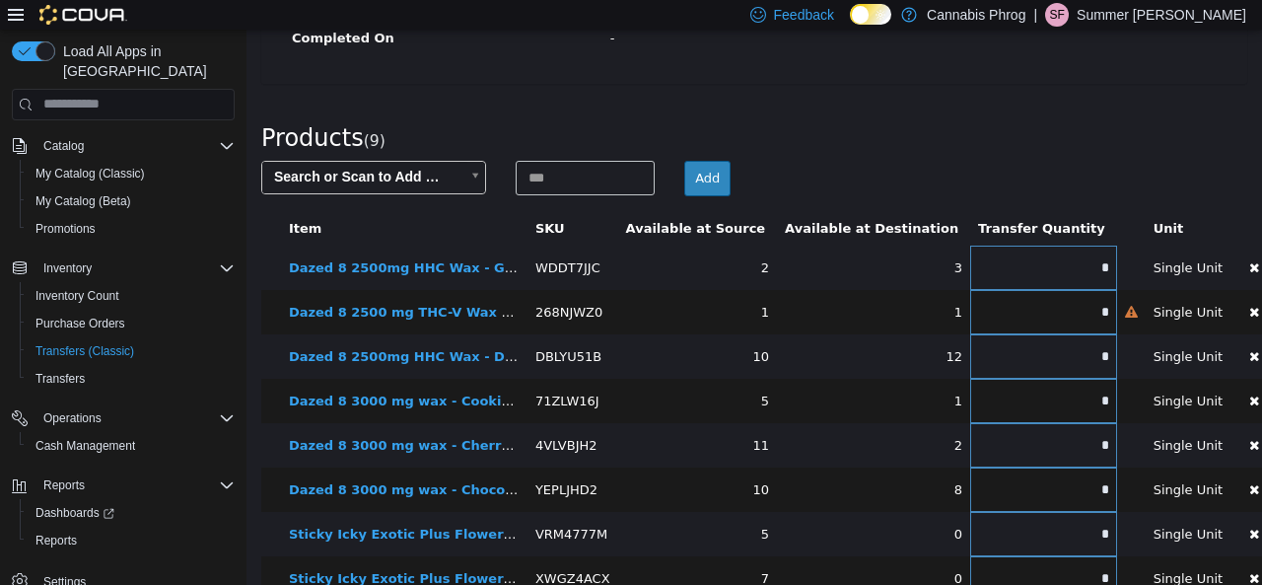
scroll to position [588, 0]
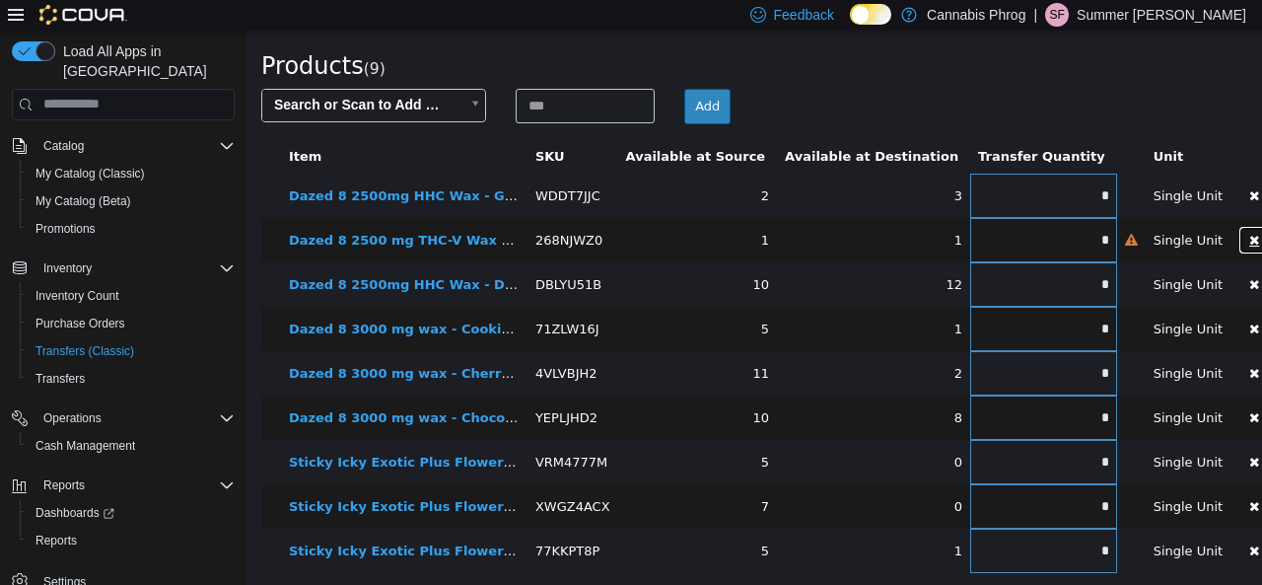
click at [1238, 237] on button "button" at bounding box center [1254, 239] width 32 height 29
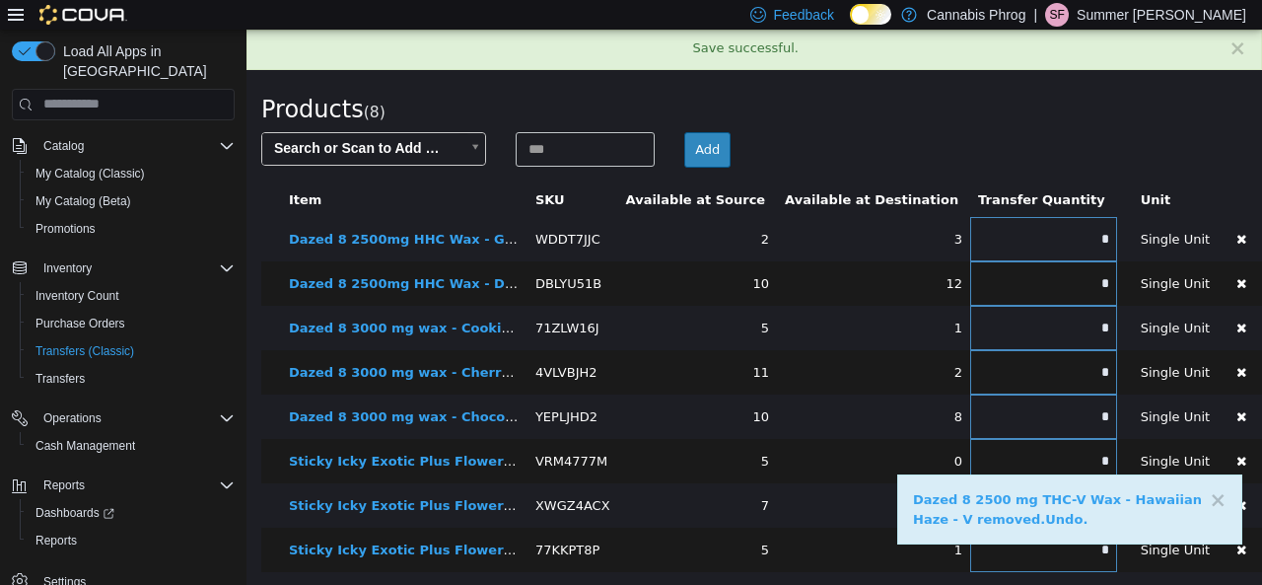
scroll to position [0, 0]
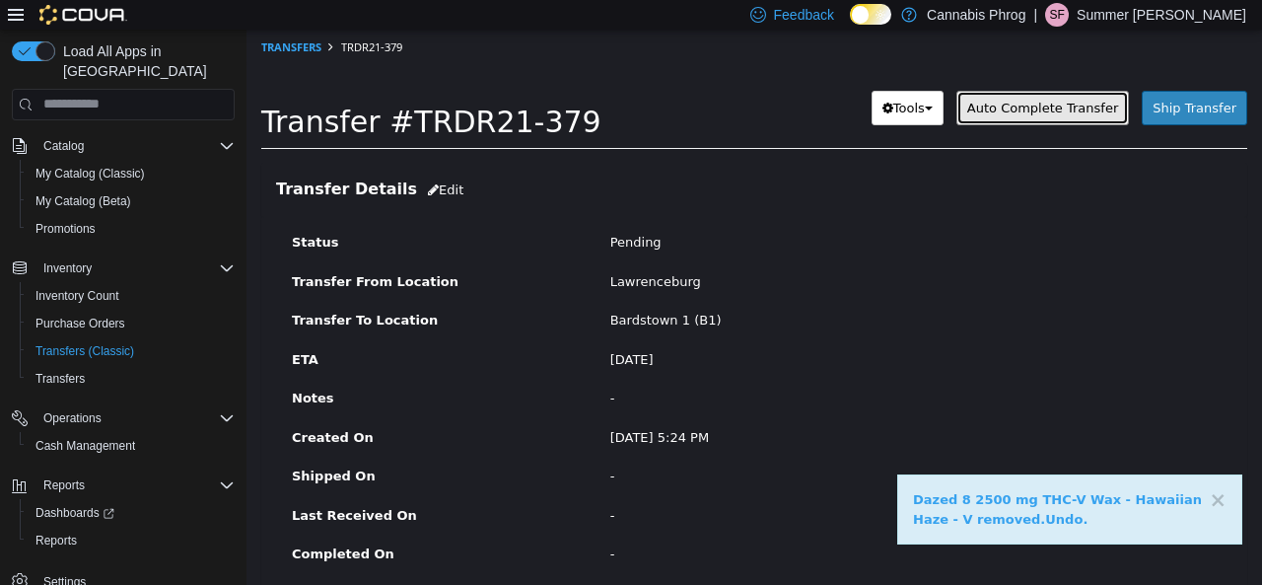
click at [1008, 110] on span "Auto Complete Transfer" at bounding box center [1042, 107] width 151 height 15
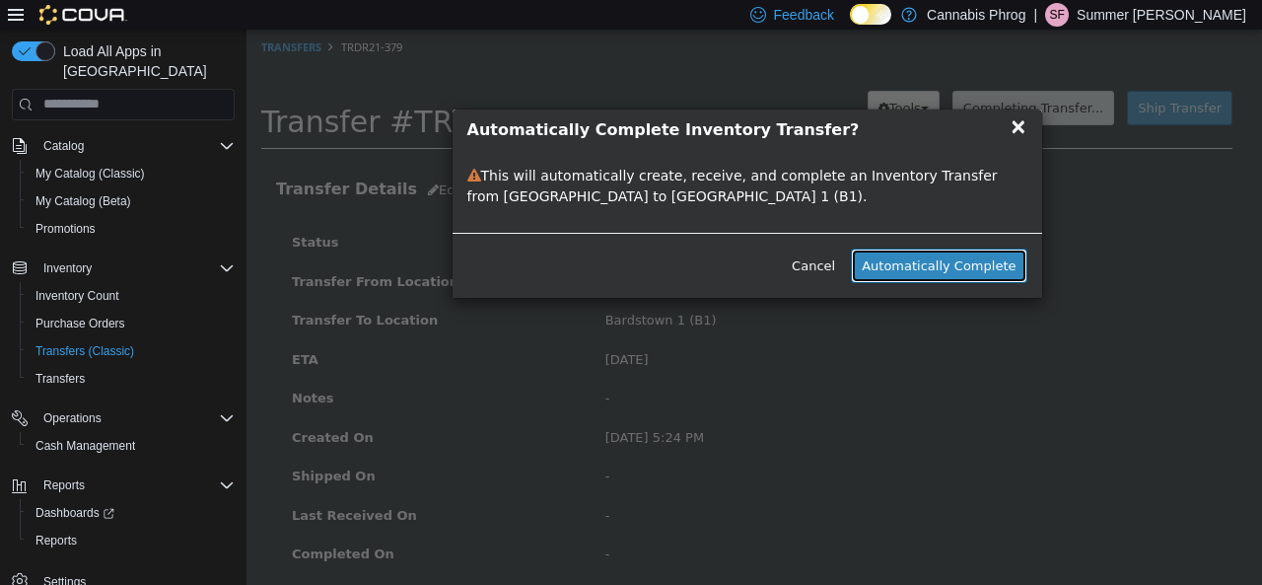
click at [936, 265] on button "Automatically Complete" at bounding box center [938, 264] width 175 height 35
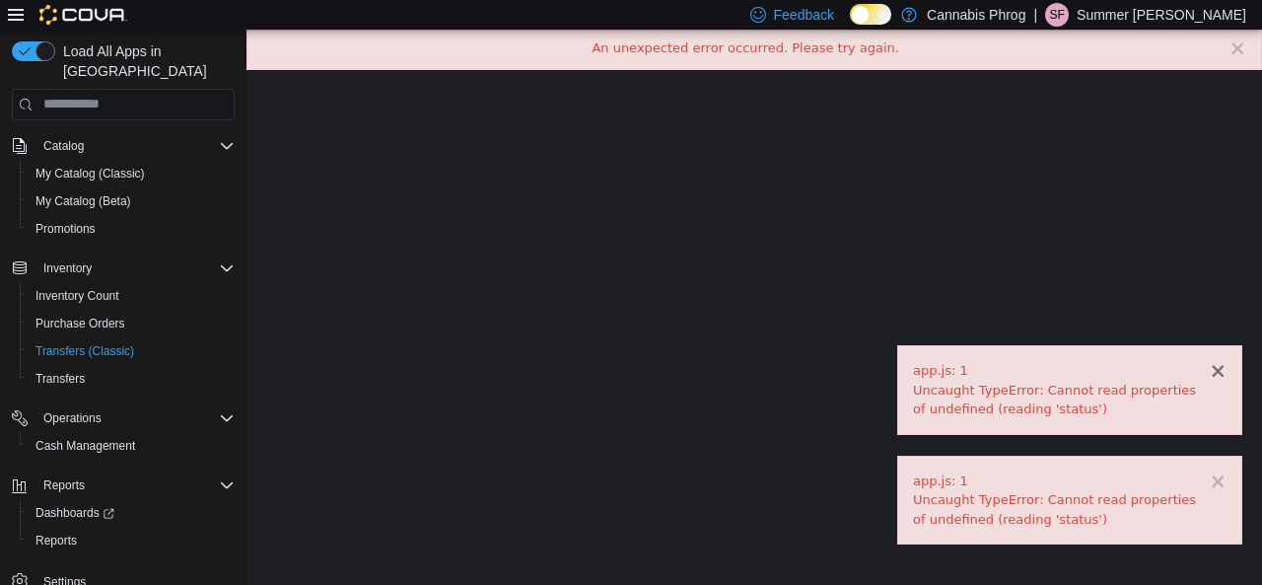
click at [1226, 377] on button "×" at bounding box center [1218, 370] width 18 height 21
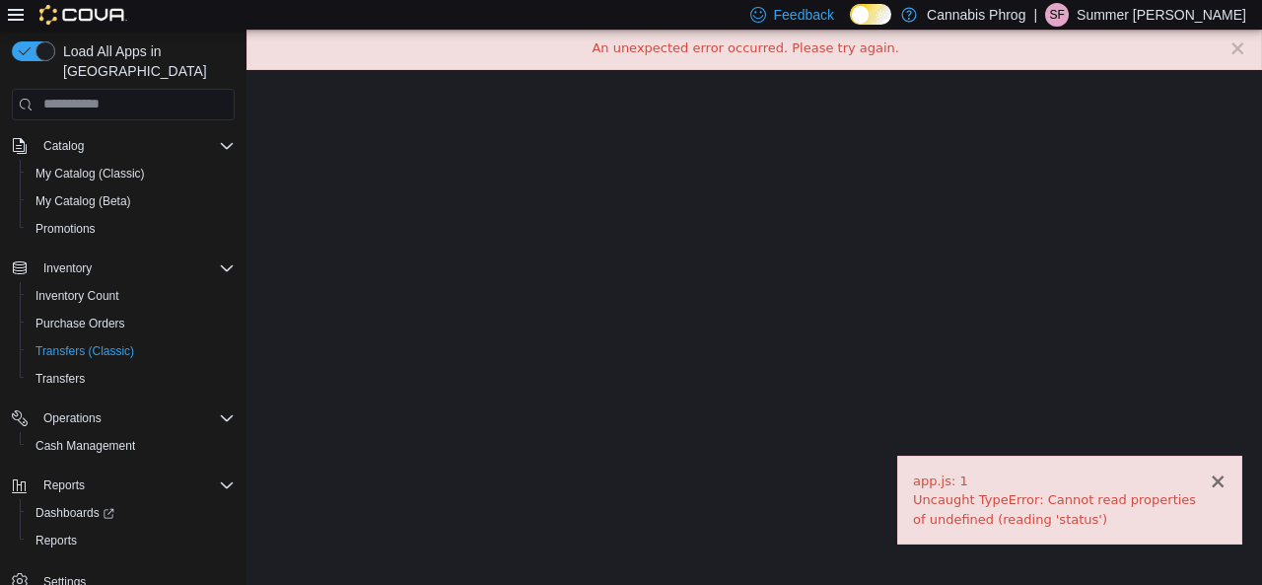
click at [1223, 480] on button "×" at bounding box center [1218, 480] width 18 height 21
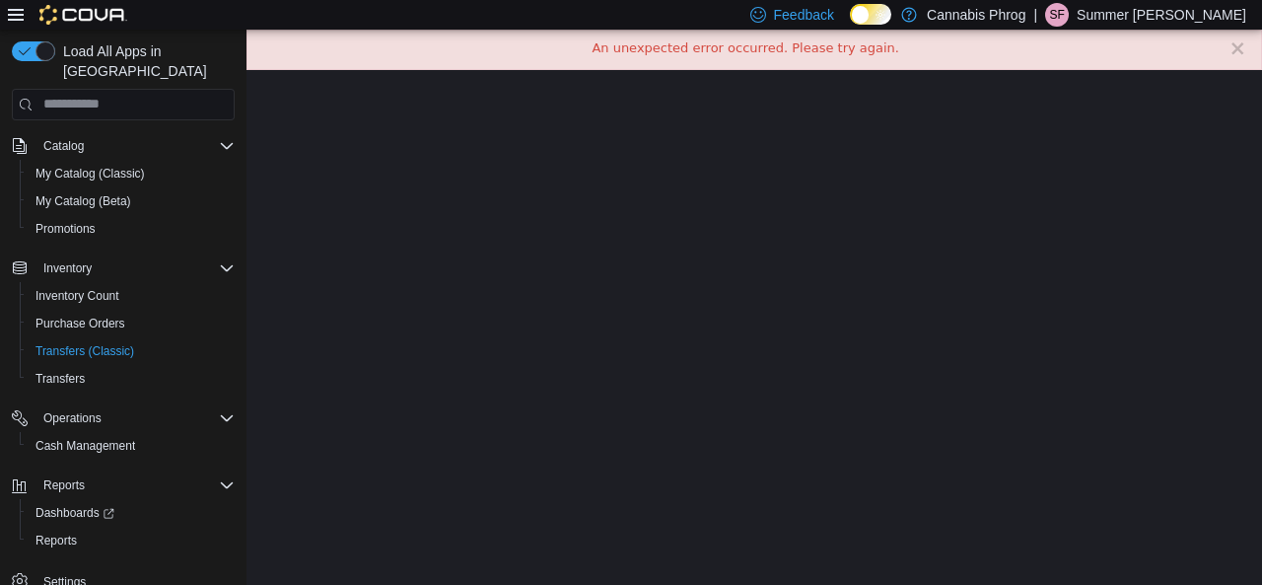
click at [720, 54] on div "× An unexpected error occurred. Please try again." at bounding box center [754, 49] width 1016 height 40
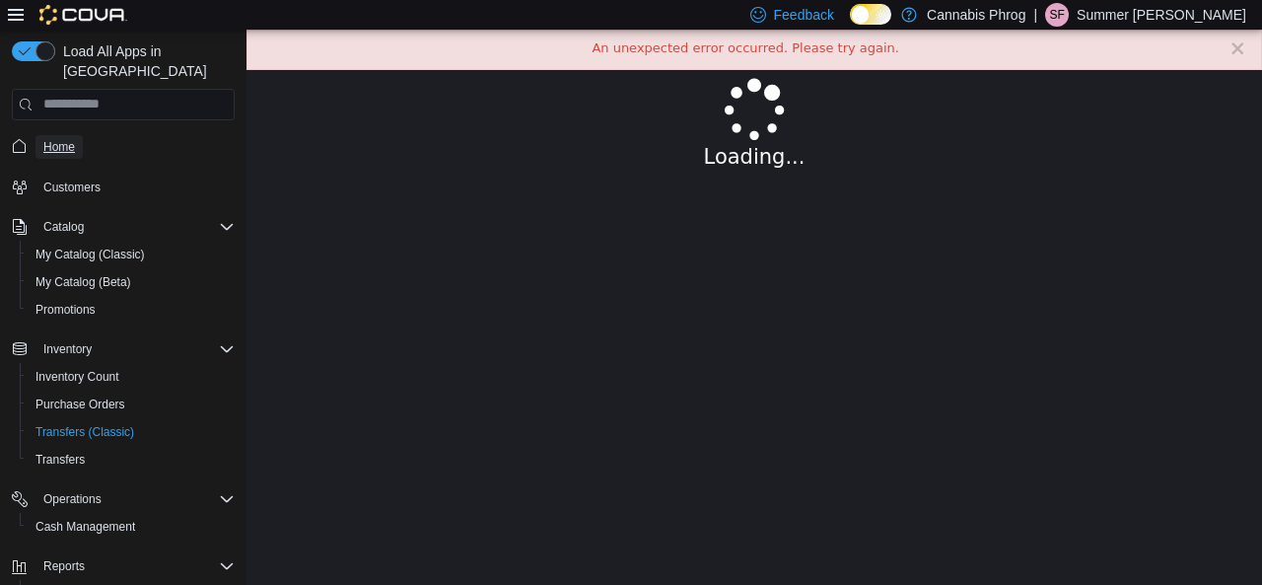
click at [69, 139] on span "Home" at bounding box center [59, 147] width 32 height 16
